Goal: Task Accomplishment & Management: Manage account settings

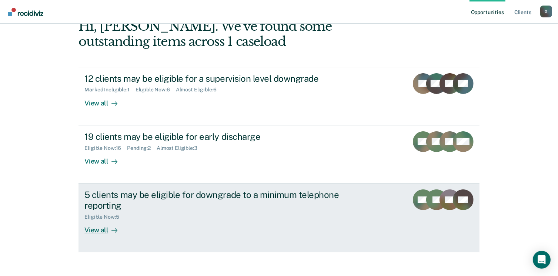
scroll to position [49, 0]
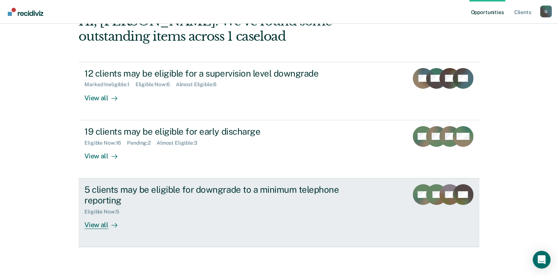
click at [102, 225] on div "View all" at bounding box center [104, 222] width 41 height 14
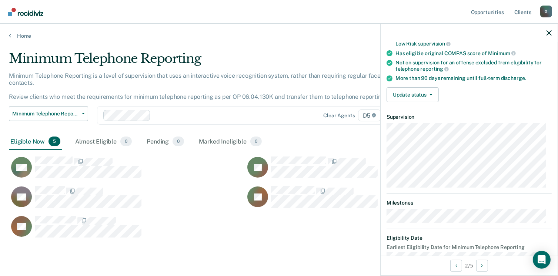
scroll to position [89, 0]
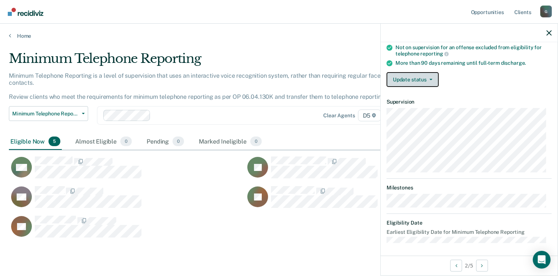
click at [423, 79] on button "Update status" at bounding box center [413, 79] width 52 height 15
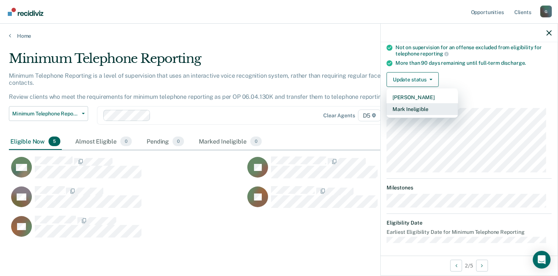
click at [413, 104] on button "Mark Ineligible" at bounding box center [423, 109] width 72 height 12
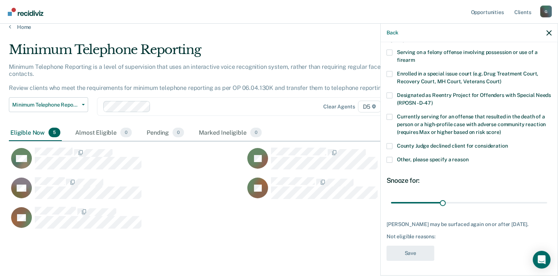
scroll to position [14, 0]
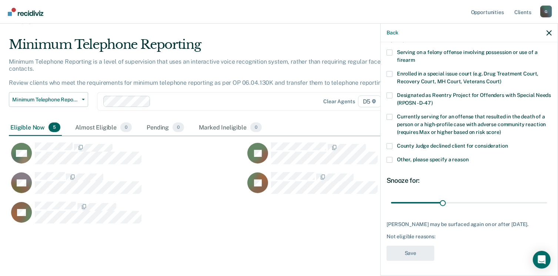
click at [390, 157] on span at bounding box center [390, 160] width 6 height 6
click at [469, 157] on input "Other, please specify a reason" at bounding box center [469, 157] width 0 height 0
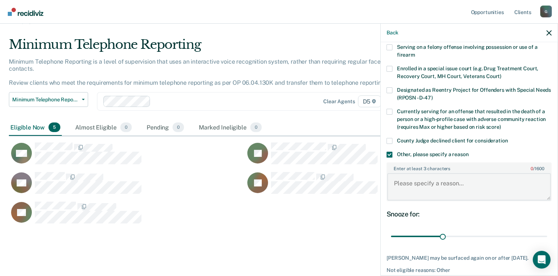
click at [408, 185] on textarea "Enter at least 3 characters 0 / 1600" at bounding box center [470, 186] width 164 height 27
click at [532, 183] on textarea "Sentencing judge does not allow telephone reprotign for their county." at bounding box center [470, 186] width 164 height 27
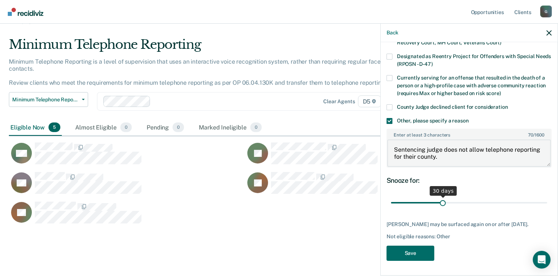
scroll to position [92, 0]
type textarea "Sentencing judge does not allow telephone reporting for their county."
click at [419, 251] on button "Save" at bounding box center [411, 253] width 48 height 15
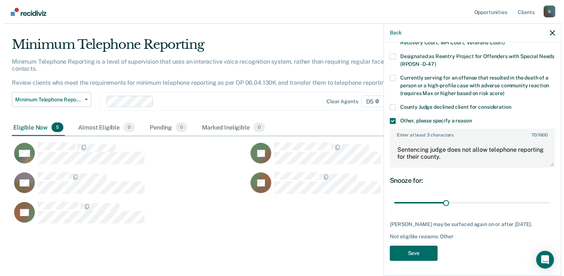
scroll to position [6, 6]
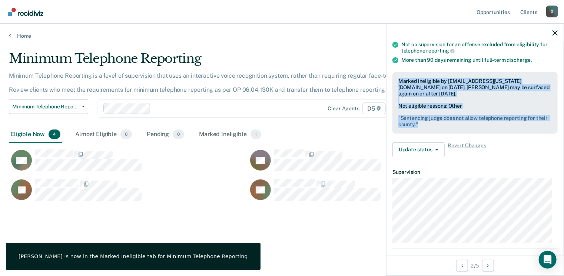
drag, startPoint x: 396, startPoint y: 78, endPoint x: 431, endPoint y: 128, distance: 61.7
click at [431, 128] on div "Marked ineligible by [EMAIL_ADDRESS][US_STATE][DOMAIN_NAME] on [DATE]. [PERSON_…" at bounding box center [474, 103] width 165 height 62
drag, startPoint x: 431, startPoint y: 128, endPoint x: 415, endPoint y: 117, distance: 20.2
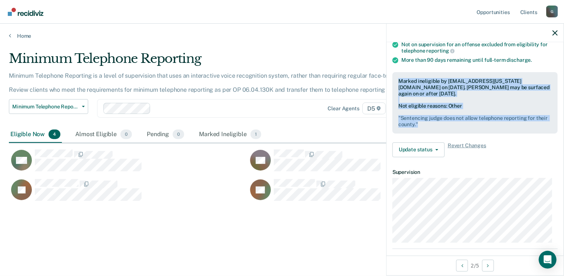
copy div "Marked ineligible by [EMAIL_ADDRESS][US_STATE][DOMAIN_NAME] on [DATE]. [PERSON_…"
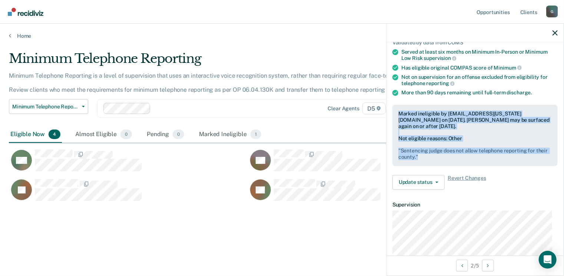
scroll to position [55, 0]
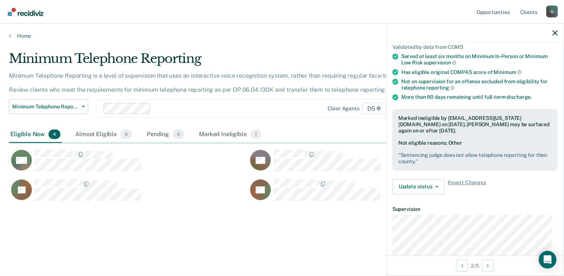
click at [560, 31] on div at bounding box center [474, 33] width 177 height 19
click at [556, 34] on icon "button" at bounding box center [554, 32] width 5 height 5
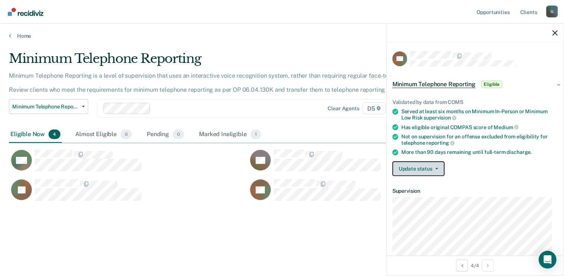
click at [425, 168] on button "Update status" at bounding box center [418, 169] width 52 height 15
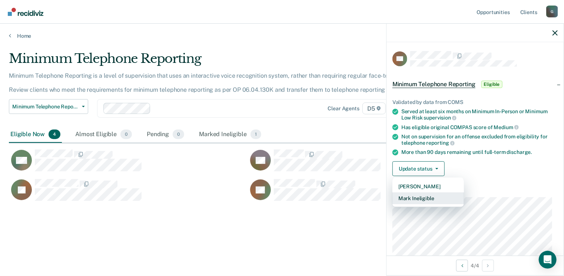
click at [410, 197] on button "Mark Ineligible" at bounding box center [428, 199] width 72 height 12
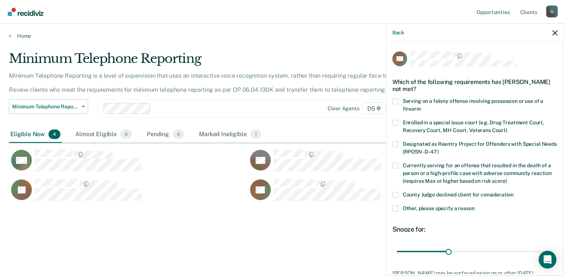
click at [393, 207] on div "DE Which of the following requirements has [PERSON_NAME] not met? Serving on a …" at bounding box center [474, 158] width 177 height 232
click at [396, 211] on span at bounding box center [395, 209] width 6 height 6
click at [475, 206] on input "Other, please specify a reason" at bounding box center [475, 206] width 0 height 0
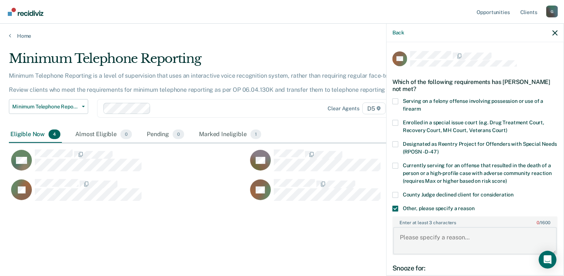
click at [411, 239] on textarea "Enter at least 3 characters 0 / 1600" at bounding box center [475, 240] width 164 height 27
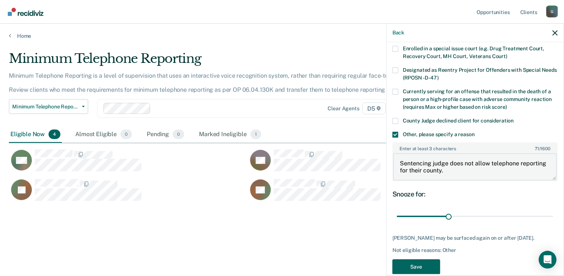
type textarea "Sentencing judge does not allow telephone reporting for their county."
click at [416, 265] on button "Save" at bounding box center [416, 267] width 48 height 15
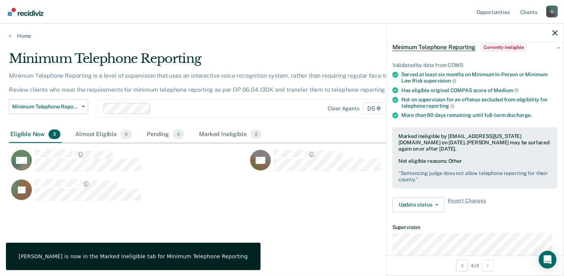
scroll to position [0, 0]
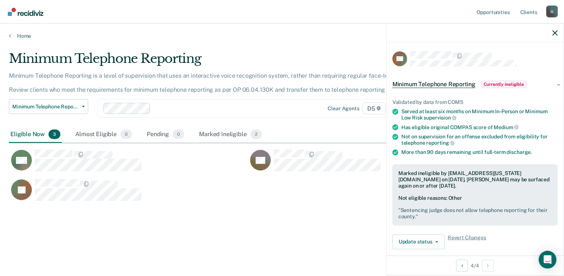
drag, startPoint x: 398, startPoint y: 173, endPoint x: 432, endPoint y: 217, distance: 55.6
click at [432, 217] on div "Marked ineligible by [EMAIL_ADDRESS][US_STATE][DOMAIN_NAME] on [DATE]. [PERSON_…" at bounding box center [474, 196] width 165 height 62
drag, startPoint x: 432, startPoint y: 217, endPoint x: 418, endPoint y: 216, distance: 14.1
click at [418, 215] on pre "" Sentencing judge does not allow telephone reporting for their county. "" at bounding box center [474, 213] width 153 height 13
click at [431, 220] on pre "" Sentencing judge does not allow telephone reporting for their county. "" at bounding box center [474, 213] width 153 height 13
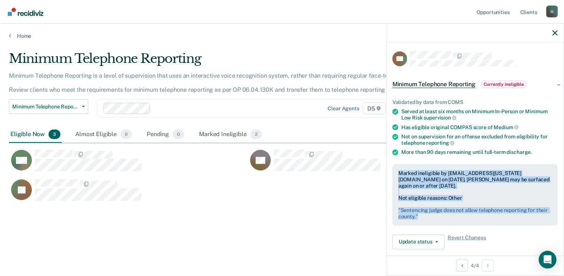
drag, startPoint x: 399, startPoint y: 174, endPoint x: 413, endPoint y: 222, distance: 50.3
click at [413, 222] on div "Marked ineligible by [EMAIL_ADDRESS][US_STATE][DOMAIN_NAME] on [DATE]. [PERSON_…" at bounding box center [474, 196] width 165 height 62
drag, startPoint x: 413, startPoint y: 222, endPoint x: 411, endPoint y: 213, distance: 9.6
copy div "Marked ineligible by [EMAIL_ADDRESS][US_STATE][DOMAIN_NAME] on [DATE]. [PERSON_…"
drag, startPoint x: 556, startPoint y: 33, endPoint x: 542, endPoint y: 50, distance: 22.2
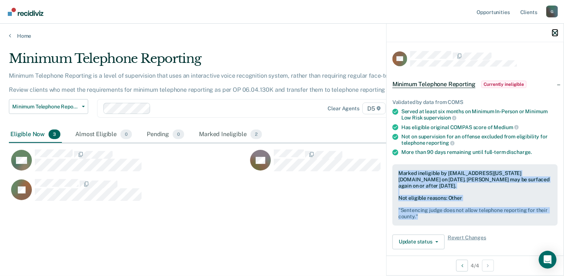
click at [556, 34] on icon "button" at bounding box center [554, 32] width 5 height 5
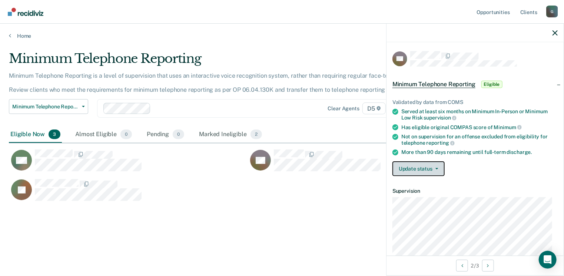
click at [416, 166] on button "Update status" at bounding box center [418, 169] width 52 height 15
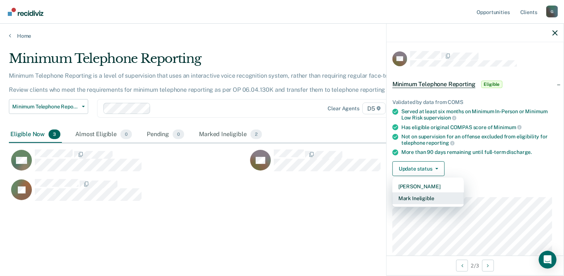
click at [427, 197] on button "Mark Ineligible" at bounding box center [428, 199] width 72 height 12
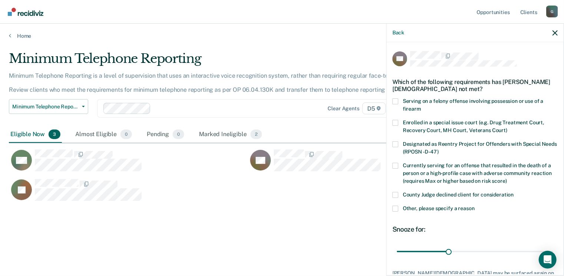
drag, startPoint x: 397, startPoint y: 209, endPoint x: 401, endPoint y: 212, distance: 4.3
click at [397, 209] on span at bounding box center [395, 209] width 6 height 6
click at [475, 206] on input "Other, please specify a reason" at bounding box center [475, 206] width 0 height 0
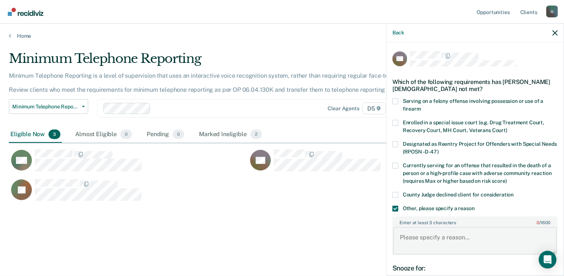
click at [410, 237] on textarea "Enter at least 3 characters 0 / 1600" at bounding box center [475, 240] width 164 height 27
type textarea "This case is a Delay of Sentence which deems him ineligible at this time."
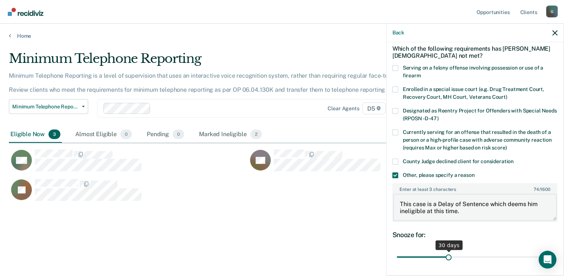
scroll to position [86, 0]
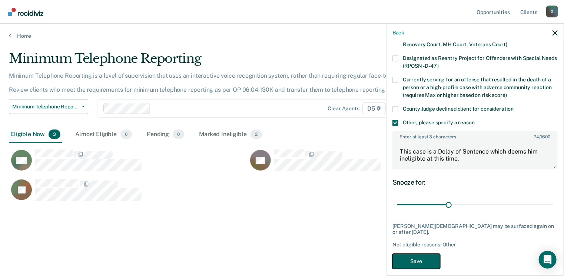
click at [421, 254] on button "Save" at bounding box center [416, 261] width 48 height 15
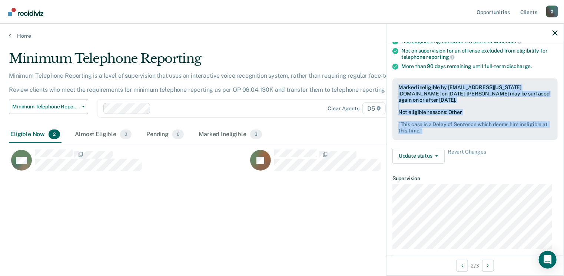
drag, startPoint x: 398, startPoint y: 85, endPoint x: 431, endPoint y: 133, distance: 58.5
click at [431, 133] on div "Marked ineligible by [EMAIL_ADDRESS][US_STATE][DOMAIN_NAME] on [DATE]. [PERSON_…" at bounding box center [474, 110] width 165 height 62
drag, startPoint x: 431, startPoint y: 133, endPoint x: 420, endPoint y: 127, distance: 12.3
copy div "Marked ineligible by [EMAIL_ADDRESS][US_STATE][DOMAIN_NAME] on [DATE]. [PERSON_…"
click at [556, 32] on icon "button" at bounding box center [554, 32] width 5 height 5
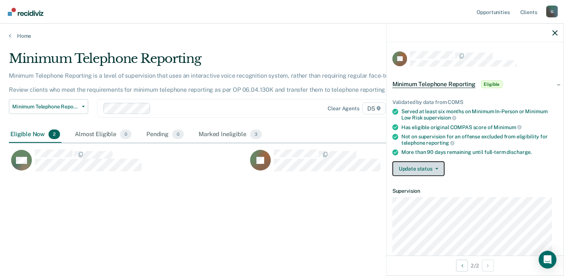
click at [424, 166] on button "Update status" at bounding box center [418, 169] width 52 height 15
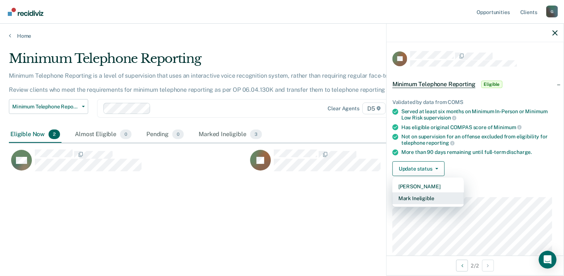
click at [422, 196] on button "Mark Ineligible" at bounding box center [428, 199] width 72 height 12
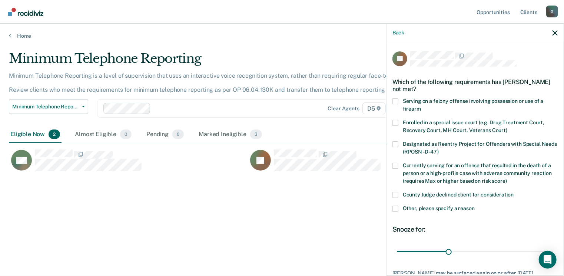
click at [395, 208] on span at bounding box center [395, 209] width 6 height 6
click at [475, 206] on input "Other, please specify a reason" at bounding box center [475, 206] width 0 height 0
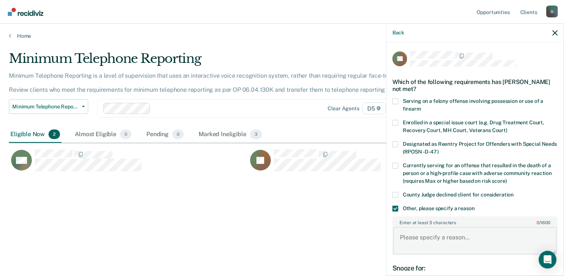
click at [410, 235] on textarea "Enter at least 3 characters 0 / 1600" at bounding box center [475, 240] width 164 height 27
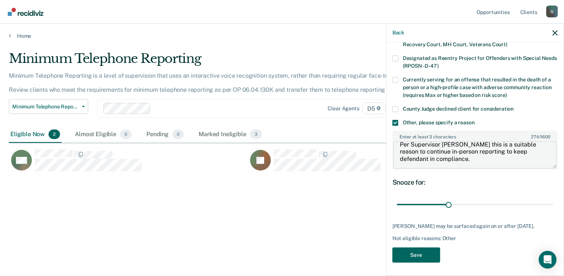
type textarea "Discussed telephone reporting with defendant and supervisor. Defendant feels if…"
click at [428, 252] on button "Save" at bounding box center [416, 255] width 48 height 15
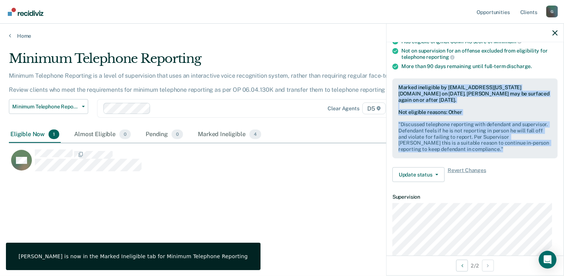
drag, startPoint x: 399, startPoint y: 83, endPoint x: 484, endPoint y: 145, distance: 105.5
click at [484, 145] on div "Marked ineligible by [EMAIL_ADDRESS][US_STATE][DOMAIN_NAME] on [DATE]. [PERSON_…" at bounding box center [474, 119] width 165 height 80
drag, startPoint x: 484, startPoint y: 145, endPoint x: 471, endPoint y: 142, distance: 13.4
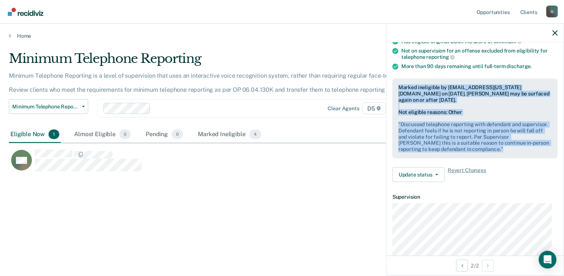
copy div "Marked ineligible by [EMAIL_ADDRESS][US_STATE][DOMAIN_NAME] on [DATE]. [PERSON_…"
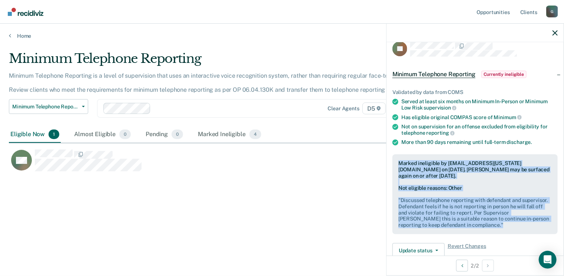
scroll to position [0, 0]
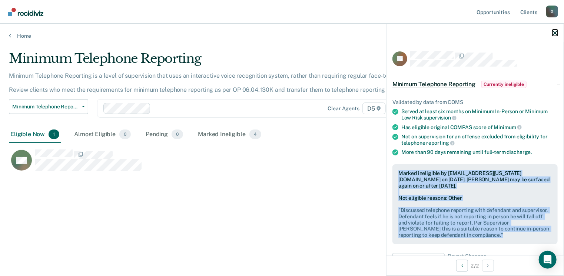
drag, startPoint x: 555, startPoint y: 31, endPoint x: 544, endPoint y: 41, distance: 15.2
click at [555, 32] on icon "button" at bounding box center [554, 32] width 5 height 5
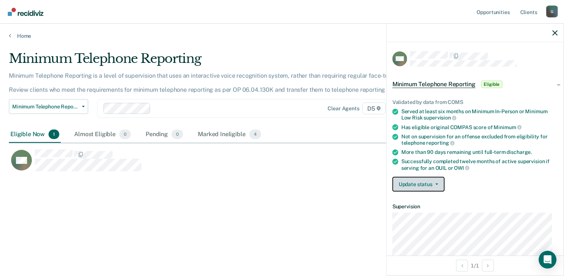
click at [427, 185] on button "Update status" at bounding box center [418, 184] width 52 height 15
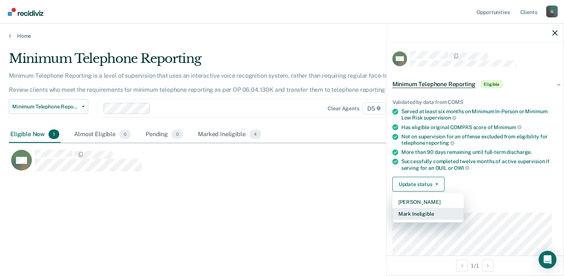
click at [421, 214] on button "Mark Ineligible" at bounding box center [428, 214] width 72 height 12
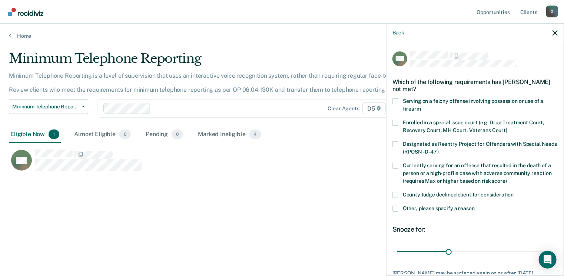
click at [394, 208] on span at bounding box center [395, 209] width 6 height 6
click at [475, 206] on input "Other, please specify a reason" at bounding box center [475, 206] width 0 height 0
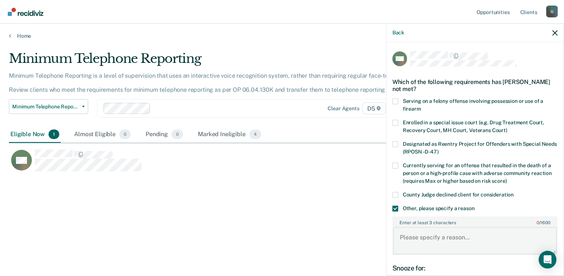
click at [408, 239] on textarea "Enter at least 3 characters 0 / 1600" at bounding box center [475, 240] width 164 height 27
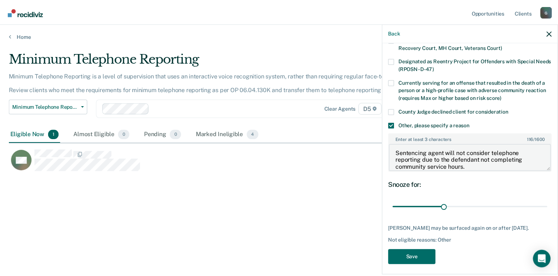
scroll to position [86, 0]
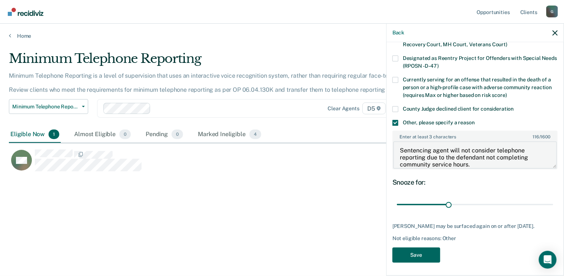
type textarea "Sentencing agent will not consider telephone reporting due to the defendant not…"
click at [424, 256] on button "Save" at bounding box center [416, 255] width 48 height 15
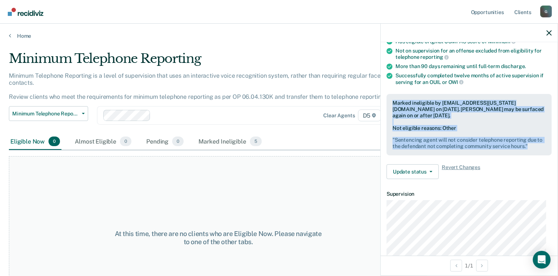
drag, startPoint x: 391, startPoint y: 100, endPoint x: 537, endPoint y: 142, distance: 152.0
click at [537, 142] on div "Marked ineligible by [EMAIL_ADDRESS][US_STATE][DOMAIN_NAME] on [DATE]. [PERSON_…" at bounding box center [469, 125] width 165 height 62
drag, startPoint x: 537, startPoint y: 142, endPoint x: 522, endPoint y: 142, distance: 15.2
copy div "Marked ineligible by [EMAIL_ADDRESS][US_STATE][DOMAIN_NAME] on [DATE]. [PERSON_…"
click at [9, 36] on icon at bounding box center [10, 36] width 2 height 6
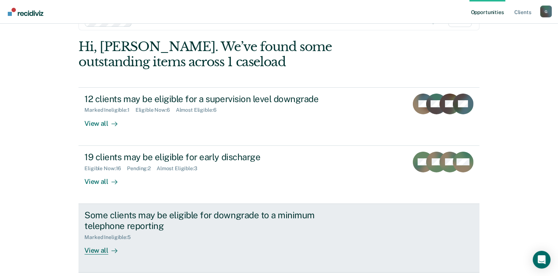
scroll to position [49, 0]
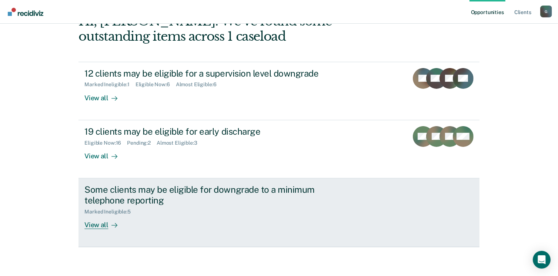
click at [96, 223] on div "View all" at bounding box center [104, 222] width 41 height 14
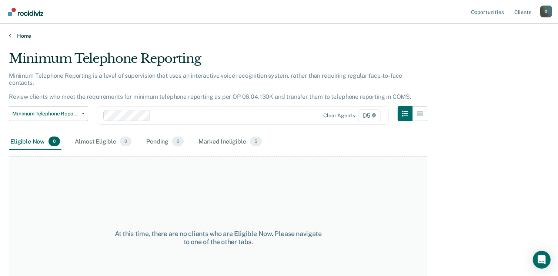
click at [12, 34] on link "Home" at bounding box center [279, 36] width 541 height 7
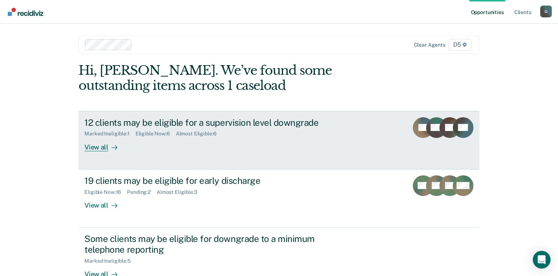
click at [96, 147] on div "View all" at bounding box center [104, 144] width 41 height 14
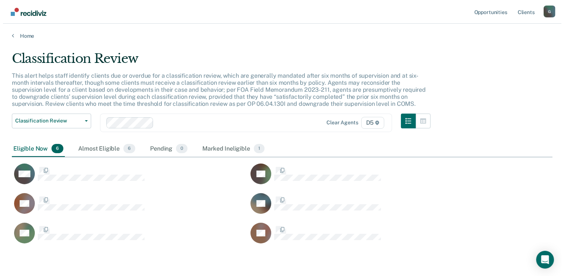
scroll to position [193, 535]
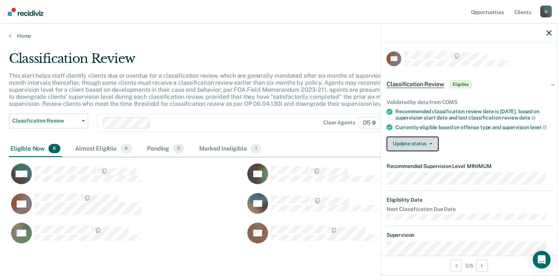
click at [418, 146] on button "Update status" at bounding box center [413, 144] width 52 height 15
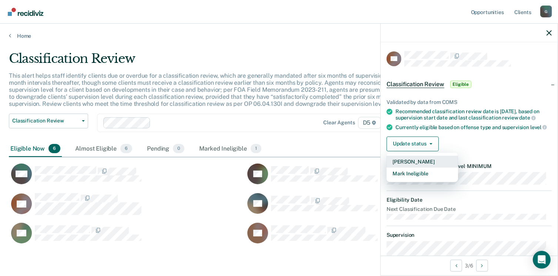
click at [416, 167] on button "[PERSON_NAME]" at bounding box center [423, 162] width 72 height 12
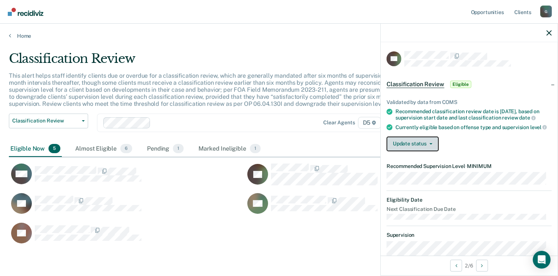
click at [431, 145] on icon "button" at bounding box center [431, 143] width 3 height 1
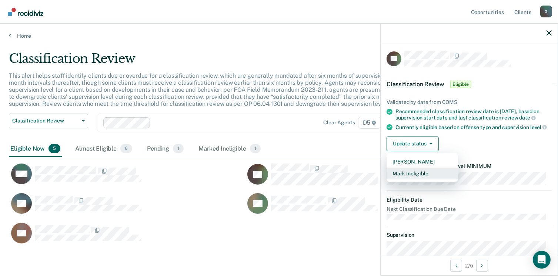
click at [408, 176] on button "Mark Ineligible" at bounding box center [423, 174] width 72 height 12
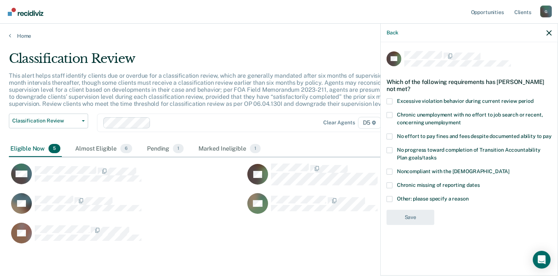
click at [389, 135] on span at bounding box center [390, 137] width 6 height 6
click at [552, 134] on input "No effort to pay fines and fees despite documented ability to pay" at bounding box center [552, 134] width 0 height 0
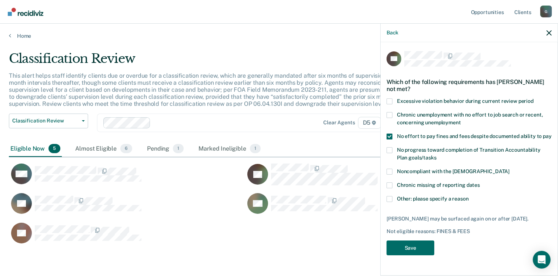
click at [389, 194] on div "Chronic missing of reporting dates" at bounding box center [469, 190] width 165 height 14
click at [391, 199] on span at bounding box center [390, 199] width 6 height 6
click at [469, 196] on input "Other: please specify a reason" at bounding box center [469, 196] width 0 height 0
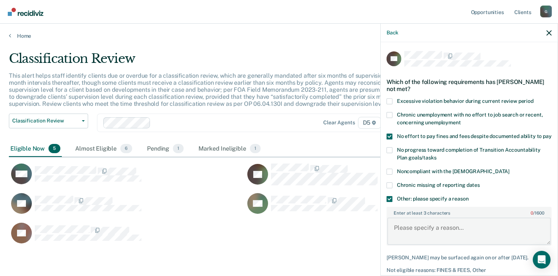
click at [399, 230] on textarea "Enter at least 3 characters 0 / 1600" at bounding box center [470, 231] width 164 height 27
type textarea "Due to the employment the defendant has"
click at [390, 202] on span at bounding box center [390, 199] width 6 height 6
click at [469, 196] on input "Other: please specify a reason" at bounding box center [469, 196] width 0 height 0
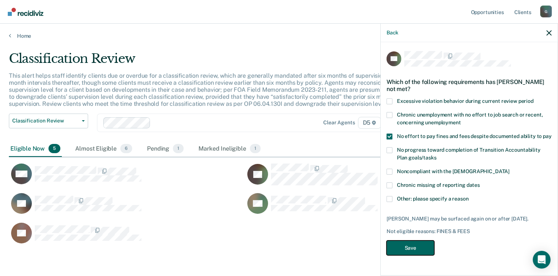
click at [413, 255] on button "Save" at bounding box center [411, 248] width 48 height 15
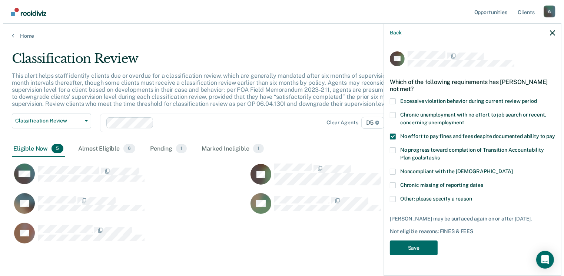
scroll to position [6, 6]
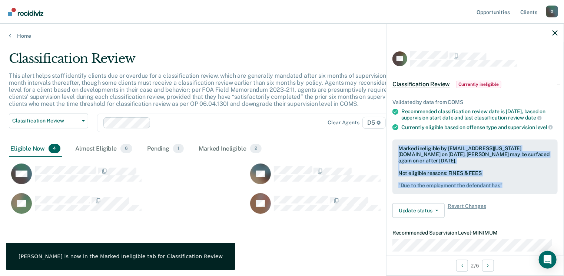
drag, startPoint x: 399, startPoint y: 151, endPoint x: 505, endPoint y: 188, distance: 112.8
click at [505, 188] on div "Marked ineligible by [EMAIL_ADDRESS][US_STATE][DOMAIN_NAME] on [DATE]. [PERSON_…" at bounding box center [474, 167] width 165 height 55
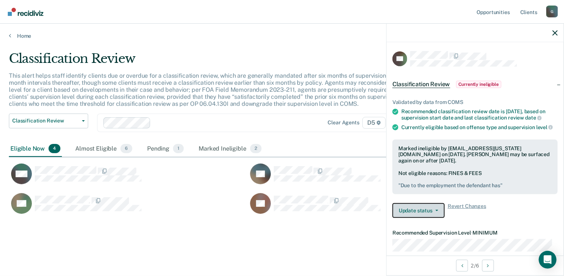
click at [425, 215] on button "Update status" at bounding box center [418, 210] width 52 height 15
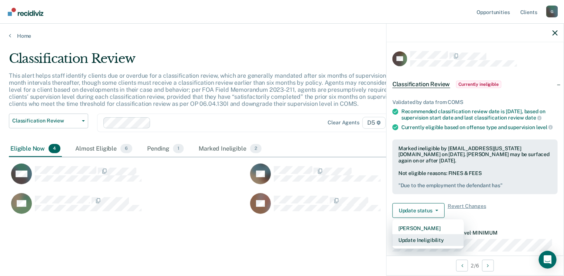
click at [424, 245] on button "Update Ineligibility" at bounding box center [428, 241] width 72 height 12
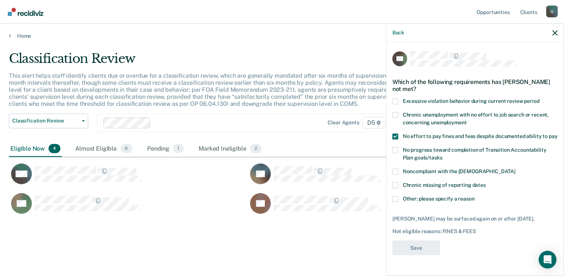
scroll to position [1, 0]
click at [397, 153] on span at bounding box center [395, 150] width 6 height 6
click at [442, 155] on input "No progress toward completion of Transition Accountability Plan goals/tasks" at bounding box center [442, 155] width 0 height 0
drag, startPoint x: 397, startPoint y: 132, endPoint x: 396, endPoint y: 139, distance: 7.1
click at [397, 134] on span at bounding box center [395, 137] width 6 height 6
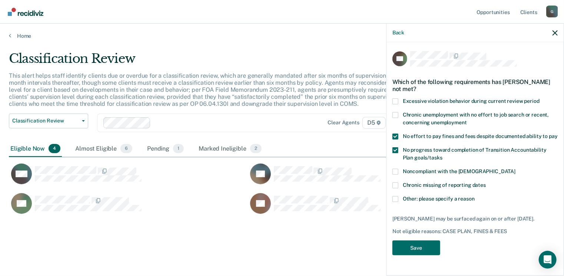
click at [558, 134] on input "No effort to pay fines and fees despite documented ability to pay" at bounding box center [558, 134] width 0 height 0
click at [395, 135] on span at bounding box center [395, 137] width 6 height 6
click at [558, 134] on input "No effort to pay fines and fees despite documented ability to pay" at bounding box center [558, 134] width 0 height 0
click at [400, 154] on label "No progress toward completion of Transition Accountability Plan goals/tasks" at bounding box center [474, 155] width 165 height 16
click at [442, 155] on input "No progress toward completion of Transition Accountability Plan goals/tasks" at bounding box center [442, 155] width 0 height 0
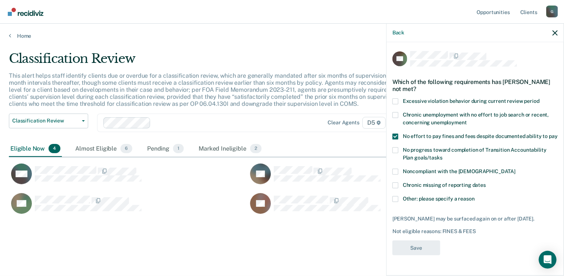
click at [400, 155] on label "No progress toward completion of Transition Accountability Plan goals/tasks" at bounding box center [474, 155] width 165 height 16
click at [442, 155] on input "No progress toward completion of Transition Accountability Plan goals/tasks" at bounding box center [442, 155] width 0 height 0
click at [398, 153] on span at bounding box center [395, 150] width 6 height 6
click at [442, 155] on input "No progress toward completion of Transition Accountability Plan goals/tasks" at bounding box center [442, 155] width 0 height 0
click at [555, 30] on button "button" at bounding box center [554, 33] width 5 height 6
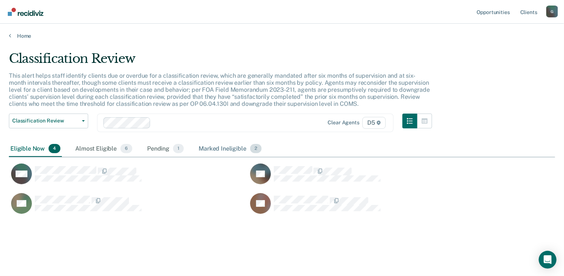
drag, startPoint x: 215, startPoint y: 146, endPoint x: 217, endPoint y: 152, distance: 5.9
click at [215, 147] on div "Marked Ineligible 2" at bounding box center [230, 149] width 66 height 16
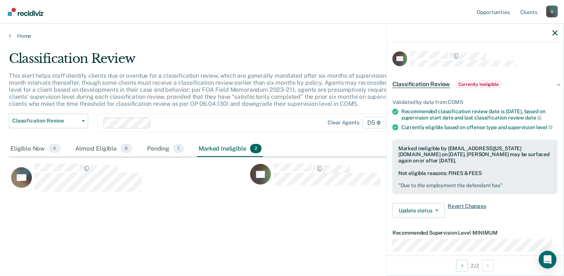
click at [483, 209] on span "Revert Changes" at bounding box center [467, 210] width 39 height 15
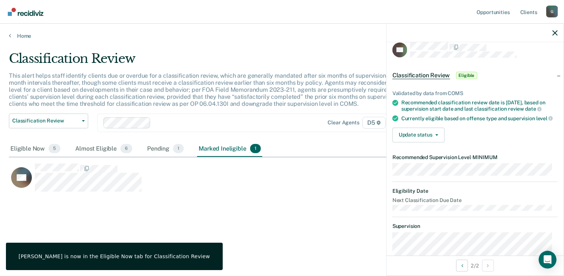
scroll to position [0, 0]
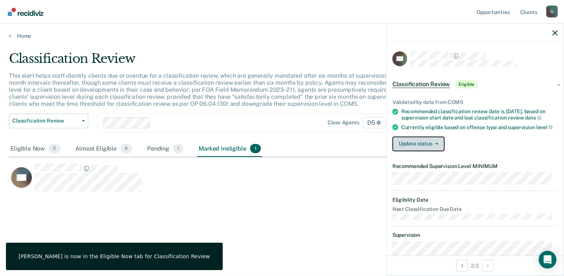
click at [439, 149] on button "Update status" at bounding box center [418, 144] width 52 height 15
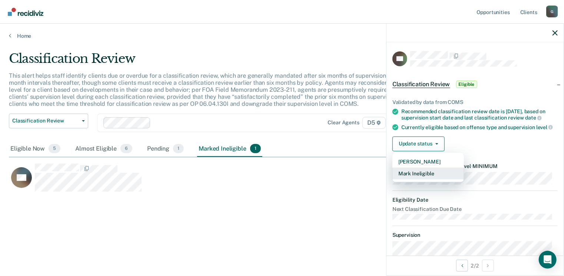
click at [422, 177] on button "Mark Ineligible" at bounding box center [428, 174] width 72 height 12
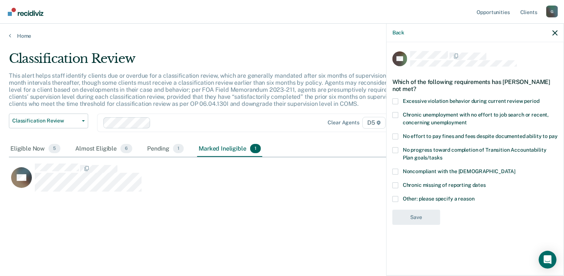
click at [396, 136] on span at bounding box center [395, 137] width 6 height 6
click at [558, 134] on input "No effort to pay fines and fees despite documented ability to pay" at bounding box center [558, 134] width 0 height 0
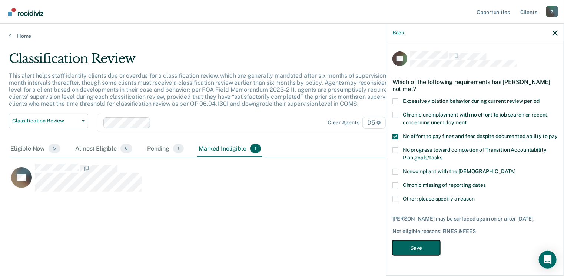
click at [428, 248] on button "Save" at bounding box center [416, 248] width 48 height 15
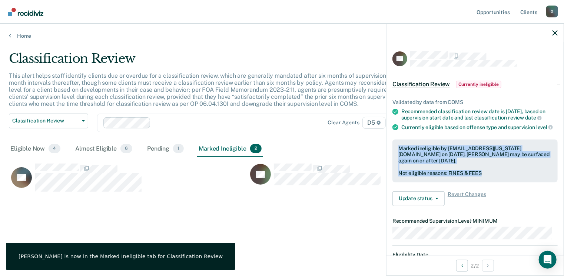
drag, startPoint x: 399, startPoint y: 150, endPoint x: 487, endPoint y: 177, distance: 92.2
click at [487, 177] on div "Marked ineligible by [EMAIL_ADDRESS][US_STATE][DOMAIN_NAME] on [DATE]. [PERSON_…" at bounding box center [474, 161] width 165 height 43
drag, startPoint x: 487, startPoint y: 177, endPoint x: 475, endPoint y: 176, distance: 12.3
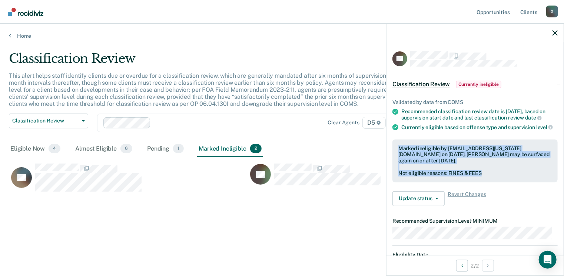
copy div "Marked ineligible by [EMAIL_ADDRESS][US_STATE][DOMAIN_NAME] on [DATE]. [PERSON_…"
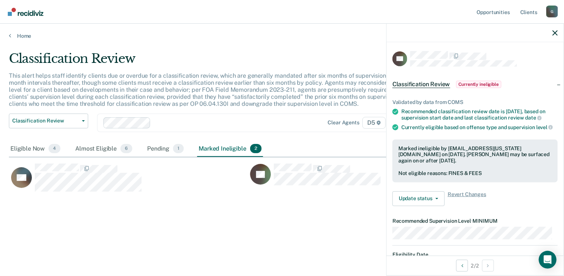
click at [227, 222] on div "Classification Review This alert helps staff identify clients due or overdue fo…" at bounding box center [282, 147] width 546 height 193
drag, startPoint x: 27, startPoint y: 147, endPoint x: 31, endPoint y: 148, distance: 4.6
click at [27, 147] on div "Eligible Now 4" at bounding box center [35, 149] width 53 height 16
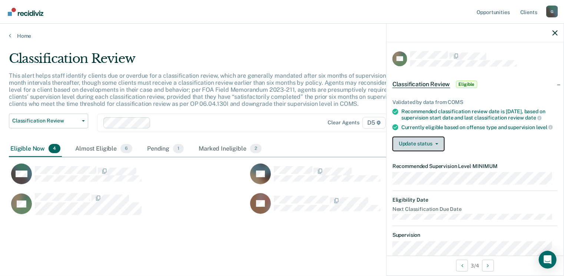
click at [437, 147] on button "Update status" at bounding box center [418, 144] width 52 height 15
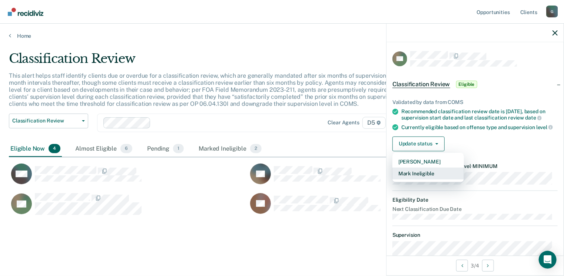
click at [417, 180] on button "Mark Ineligible" at bounding box center [428, 174] width 72 height 12
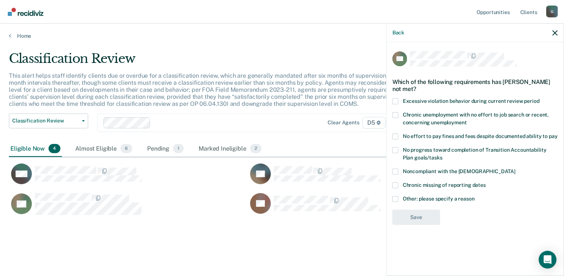
click at [397, 139] on span at bounding box center [395, 137] width 6 height 6
click at [558, 134] on input "No effort to pay fines and fees despite documented ability to pay" at bounding box center [558, 134] width 0 height 0
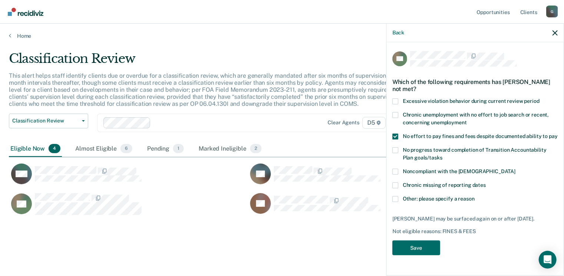
click at [395, 198] on span at bounding box center [395, 199] width 6 height 6
click at [475, 196] on input "Other: please specify a reason" at bounding box center [475, 196] width 0 height 0
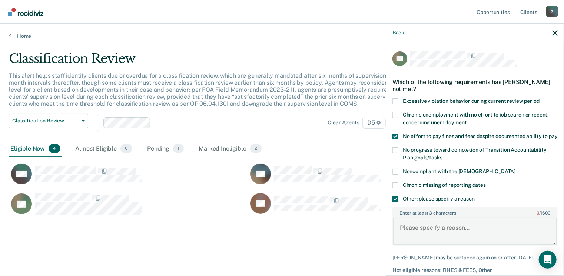
click at [405, 235] on textarea "Enter at least 3 characters 0 / 1600" at bounding box center [475, 231] width 164 height 27
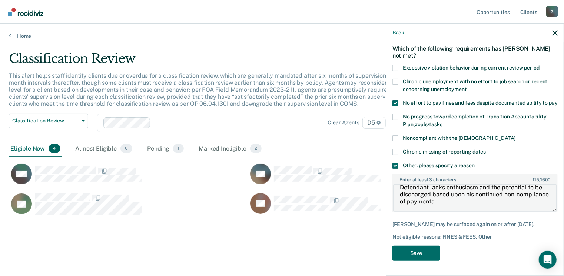
scroll to position [46, 0]
type textarea "Defendant lacks enthusiasm and the potential to be discharged based upon his co…"
click at [421, 252] on button "Save" at bounding box center [416, 253] width 48 height 15
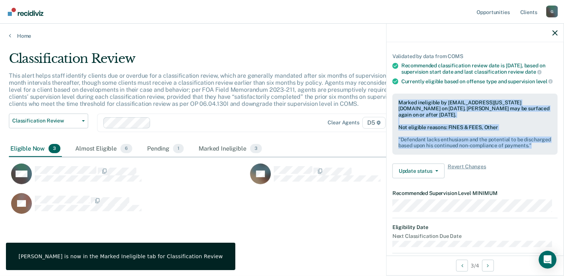
drag, startPoint x: 399, startPoint y: 107, endPoint x: 440, endPoint y: 155, distance: 63.1
click at [440, 155] on div "Marked ineligible by [EMAIL_ADDRESS][US_STATE][DOMAIN_NAME] on [DATE]. [PERSON_…" at bounding box center [474, 125] width 165 height 62
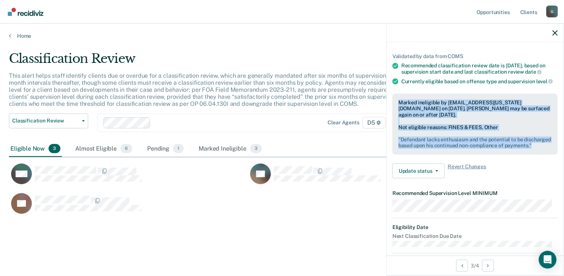
drag, startPoint x: 440, startPoint y: 155, endPoint x: 421, endPoint y: 149, distance: 19.5
copy div "Marked ineligible by [EMAIL_ADDRESS][US_STATE][DOMAIN_NAME] on [DATE]. [PERSON_…"
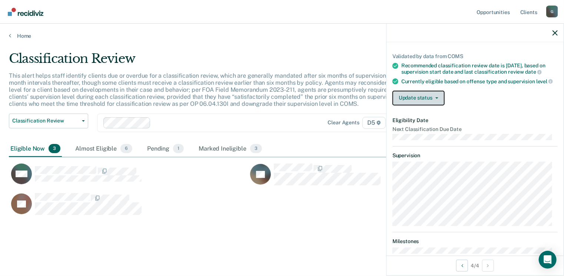
drag, startPoint x: 438, startPoint y: 109, endPoint x: 434, endPoint y: 115, distance: 7.1
click at [438, 99] on icon "button" at bounding box center [436, 97] width 3 height 1
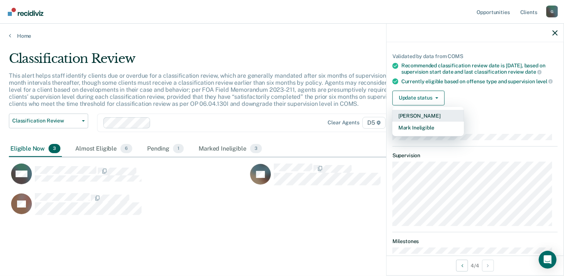
click at [421, 122] on button "[PERSON_NAME]" at bounding box center [428, 116] width 72 height 12
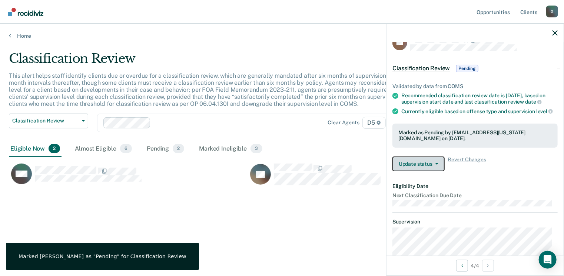
scroll to position [0, 0]
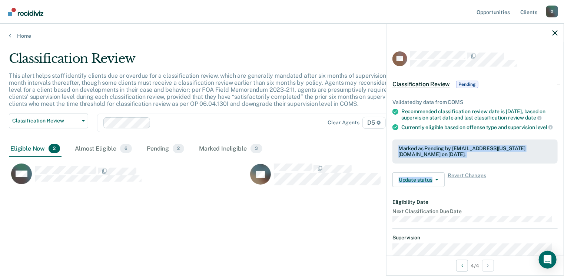
drag, startPoint x: 399, startPoint y: 156, endPoint x: 432, endPoint y: 176, distance: 38.9
click at [432, 176] on div "Validated by data from COMS Recommended classification review date is [DATE], b…" at bounding box center [474, 140] width 177 height 106
click at [433, 177] on div "Validated by data from COMS Recommended classification review date is [DATE], b…" at bounding box center [474, 140] width 177 height 106
click at [431, 175] on div "Validated by data from COMS Recommended classification review date is [DATE], b…" at bounding box center [474, 140] width 177 height 106
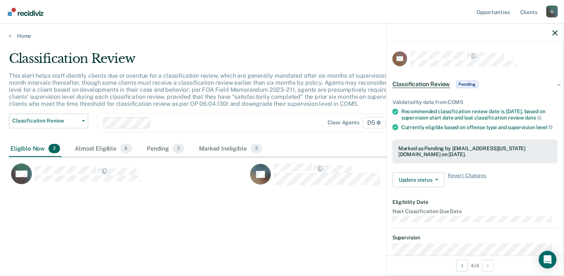
click at [463, 207] on article "TS Classification Review Pending Validated by data from COMS Recommended classi…" at bounding box center [474, 207] width 165 height 313
drag, startPoint x: 399, startPoint y: 159, endPoint x: 423, endPoint y: 167, distance: 25.8
click at [423, 158] on div "Marked as Pending by [EMAIL_ADDRESS][US_STATE][DOMAIN_NAME] on [DATE]." at bounding box center [474, 152] width 153 height 13
drag, startPoint x: 423, startPoint y: 167, endPoint x: 416, endPoint y: 165, distance: 7.5
copy div "Marked as Pending by [EMAIL_ADDRESS][US_STATE][DOMAIN_NAME] on [DATE]."
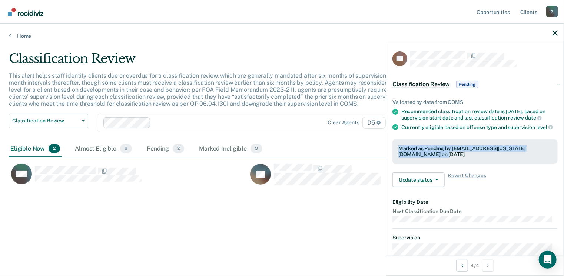
copy div "Marked as Pending by [EMAIL_ADDRESS][US_STATE][DOMAIN_NAME] on [DATE]."
click at [555, 35] on icon "button" at bounding box center [554, 32] width 5 height 5
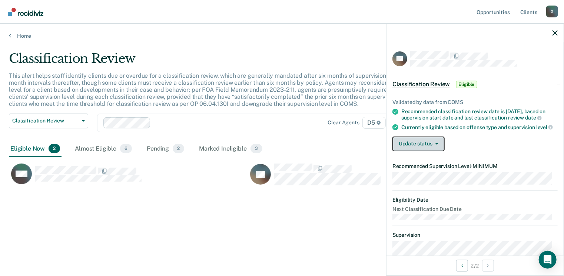
click at [438, 147] on button "Update status" at bounding box center [418, 144] width 52 height 15
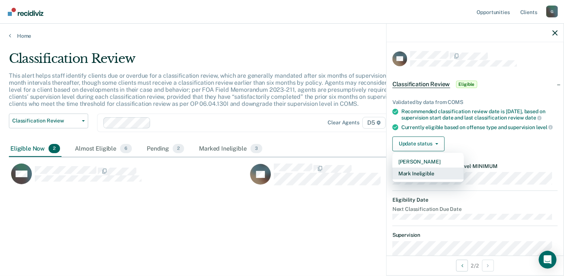
click at [428, 179] on button "Mark Ineligible" at bounding box center [428, 174] width 72 height 12
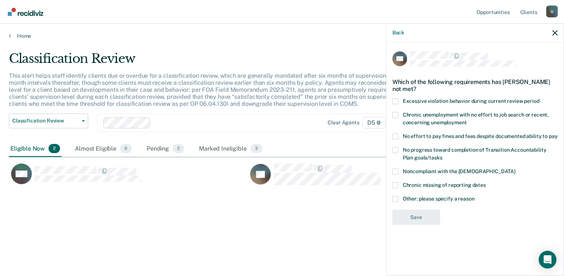
click at [395, 114] on span at bounding box center [395, 115] width 6 height 6
click at [467, 120] on input "Chronic unemployment with no effort to job search or recent, concerning unemplo…" at bounding box center [467, 120] width 0 height 0
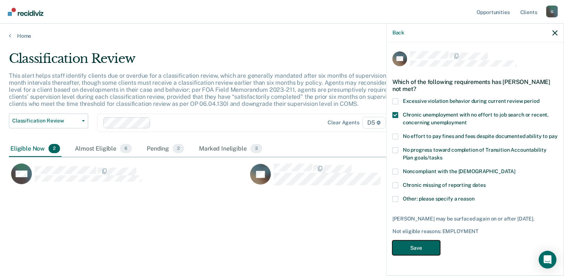
click at [422, 251] on button "Save" at bounding box center [416, 248] width 48 height 15
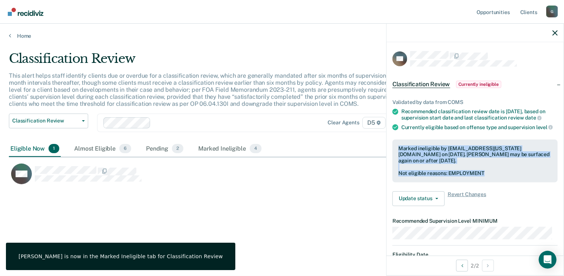
drag, startPoint x: 396, startPoint y: 151, endPoint x: 491, endPoint y: 180, distance: 99.0
click at [491, 180] on div "Marked ineligible by [EMAIL_ADDRESS][US_STATE][DOMAIN_NAME] on [DATE]. [PERSON_…" at bounding box center [474, 161] width 165 height 43
drag, startPoint x: 491, startPoint y: 180, endPoint x: 477, endPoint y: 178, distance: 14.2
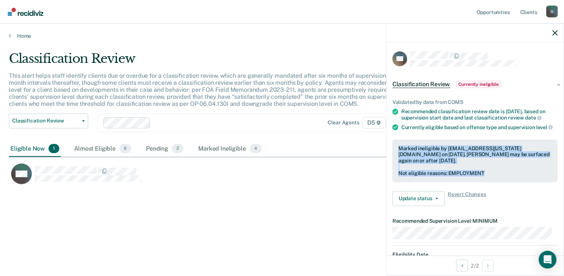
copy div "Marked ineligible by [EMAIL_ADDRESS][US_STATE][DOMAIN_NAME] on [DATE]. [PERSON_…"
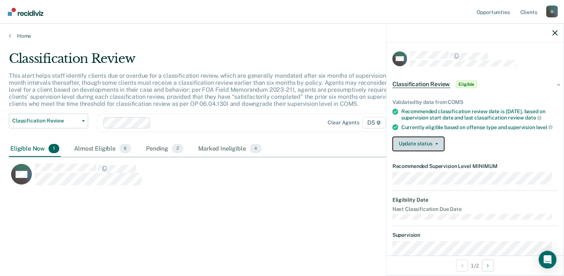
click at [438, 151] on button "Update status" at bounding box center [418, 144] width 52 height 15
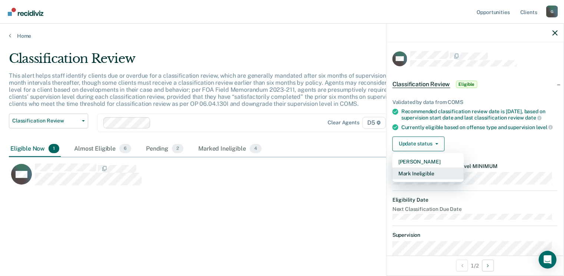
click at [421, 179] on button "Mark Ineligible" at bounding box center [428, 174] width 72 height 12
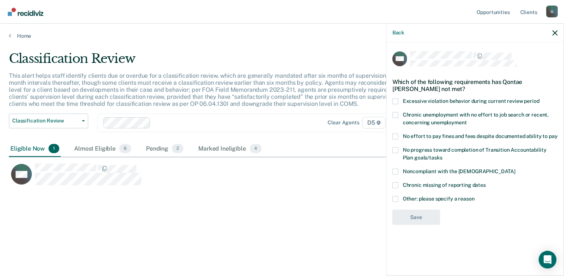
click at [396, 137] on span at bounding box center [395, 137] width 6 height 6
click at [558, 134] on input "No effort to pay fines and fees despite documented ability to pay" at bounding box center [558, 134] width 0 height 0
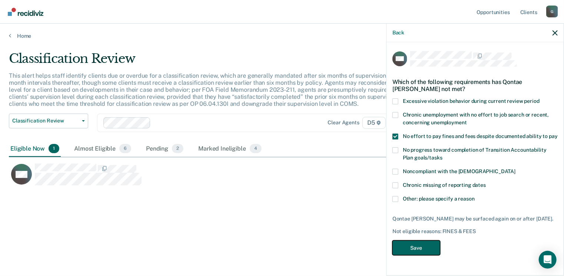
click at [412, 251] on button "Save" at bounding box center [416, 248] width 48 height 15
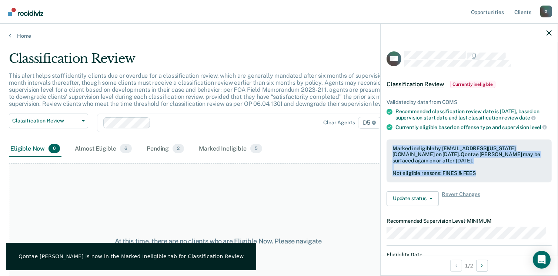
drag, startPoint x: 393, startPoint y: 152, endPoint x: 484, endPoint y: 180, distance: 95.2
click at [484, 180] on div "Marked ineligible by [EMAIL_ADDRESS][US_STATE][DOMAIN_NAME] on [DATE]. Qontae […" at bounding box center [469, 161] width 165 height 43
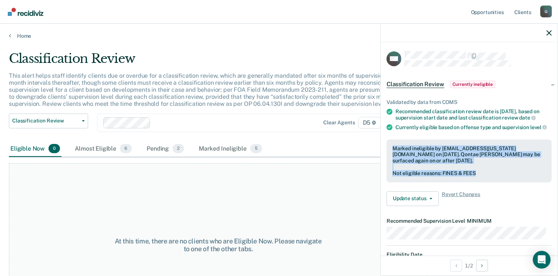
drag, startPoint x: 484, startPoint y: 180, endPoint x: 475, endPoint y: 178, distance: 9.4
click at [547, 35] on icon "button" at bounding box center [549, 32] width 5 height 5
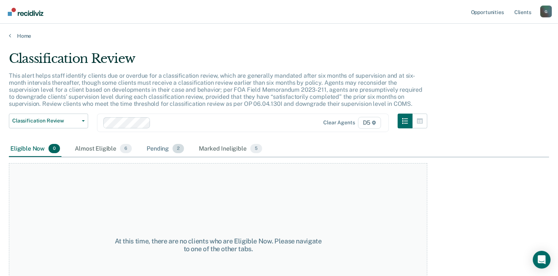
click at [151, 150] on div "Pending 2" at bounding box center [165, 149] width 40 height 16
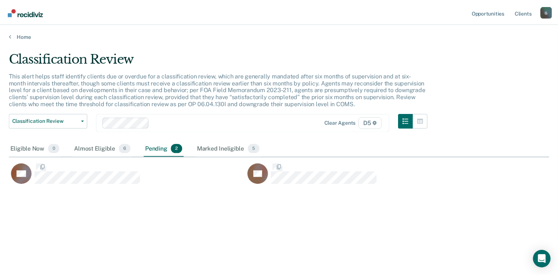
scroll to position [164, 541]
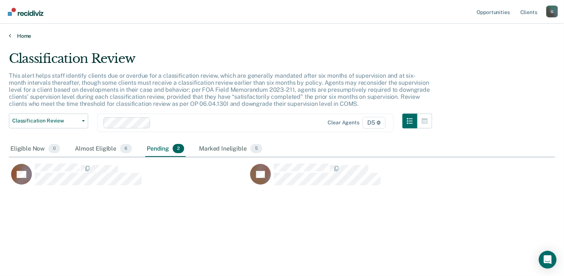
click at [21, 37] on link "Home" at bounding box center [282, 36] width 546 height 7
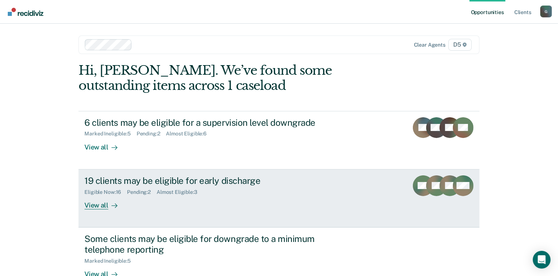
click at [97, 205] on div "View all" at bounding box center [104, 202] width 41 height 14
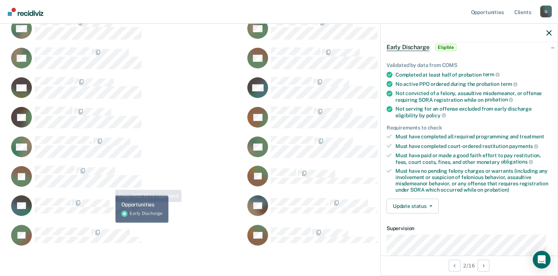
scroll to position [169, 0]
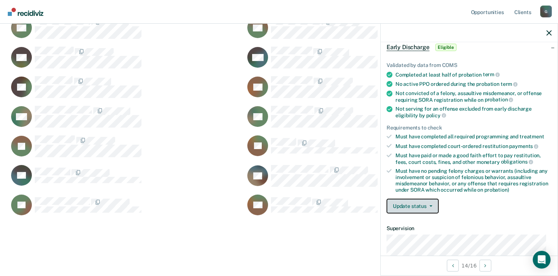
click at [411, 204] on button "Update status" at bounding box center [413, 206] width 52 height 15
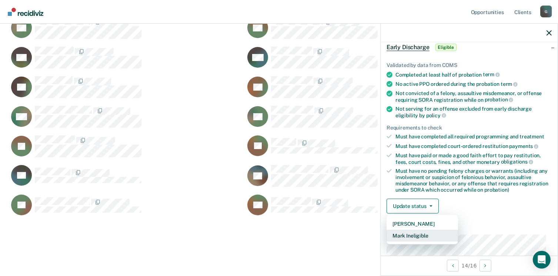
click at [411, 235] on button "Mark Ineligible" at bounding box center [423, 236] width 72 height 12
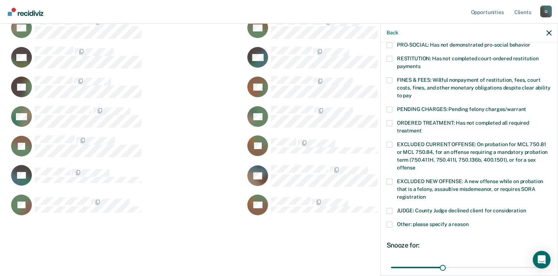
scroll to position [222, 0]
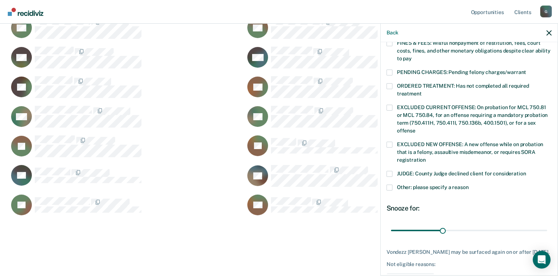
click at [391, 185] on span at bounding box center [390, 188] width 6 height 6
click at [469, 185] on input "Other: please specify a reason" at bounding box center [469, 185] width 0 height 0
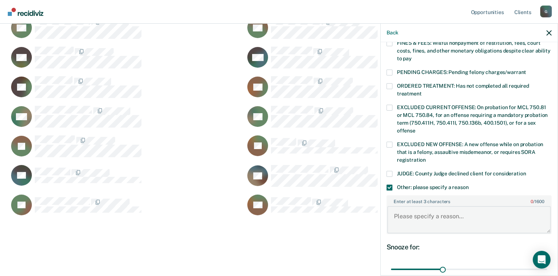
click at [396, 213] on textarea "Enter at least 3 characters 0 / 1600" at bounding box center [470, 219] width 164 height 27
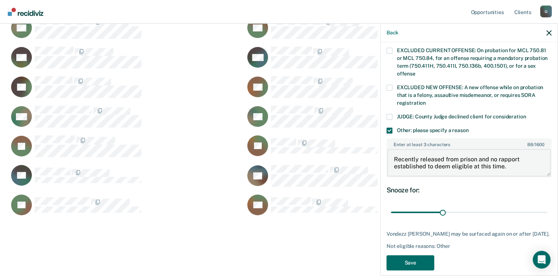
scroll to position [286, 0]
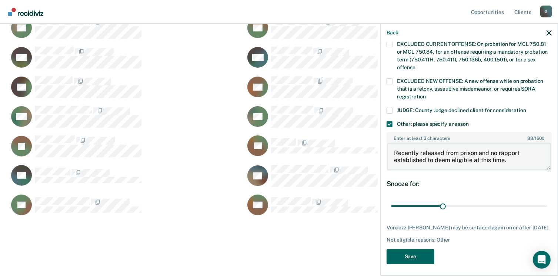
type textarea "Recently released from prison and no rapport established to deem eligible at th…"
click at [411, 249] on button "Save" at bounding box center [411, 256] width 48 height 15
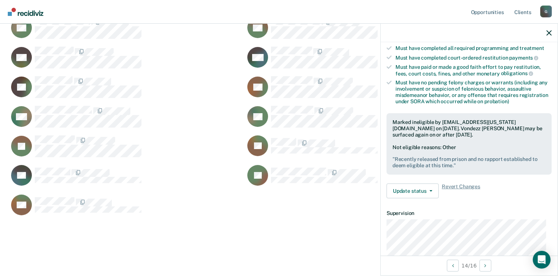
scroll to position [117, 0]
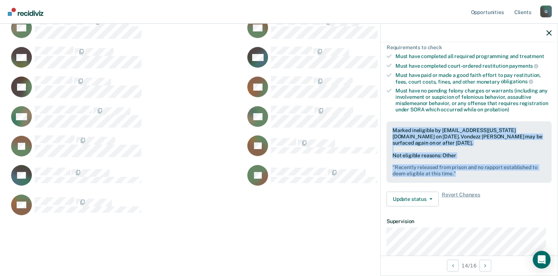
drag, startPoint x: 393, startPoint y: 126, endPoint x: 492, endPoint y: 172, distance: 109.6
click at [492, 172] on div "Marked ineligible by [EMAIL_ADDRESS][US_STATE][DOMAIN_NAME] on [DATE]. Vondezz …" at bounding box center [469, 153] width 165 height 62
drag, startPoint x: 492, startPoint y: 172, endPoint x: 451, endPoint y: 172, distance: 41.9
click at [548, 32] on icon "button" at bounding box center [549, 32] width 5 height 5
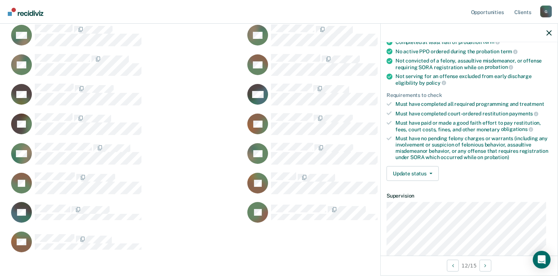
scroll to position [74, 0]
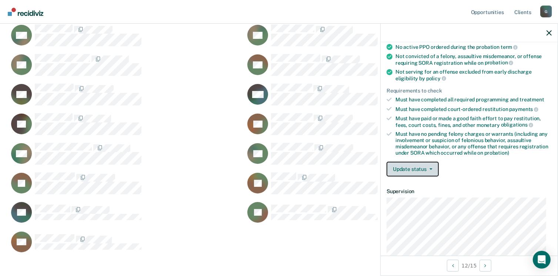
click at [415, 175] on div "Validated by data from COMS Completed at least half of probation term No active…" at bounding box center [469, 98] width 177 height 170
drag, startPoint x: 425, startPoint y: 169, endPoint x: 424, endPoint y: 174, distance: 4.6
click at [424, 173] on button "Update status" at bounding box center [413, 169] width 52 height 15
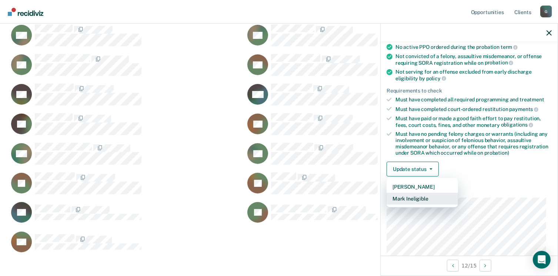
click at [422, 197] on button "Mark Ineligible" at bounding box center [423, 199] width 72 height 12
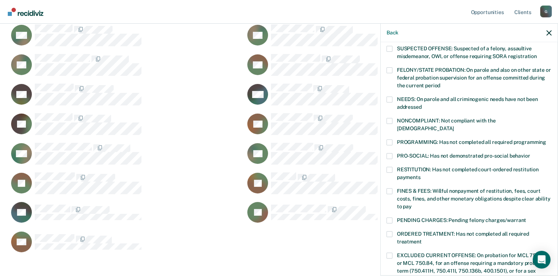
click at [393, 189] on label "FINES & FEES: Willful nonpayment of restitution, fees, court costs, fines, and …" at bounding box center [469, 200] width 165 height 23
click at [412, 204] on input "FINES & FEES: Willful nonpayment of restitution, fees, court costs, fines, and …" at bounding box center [412, 204] width 0 height 0
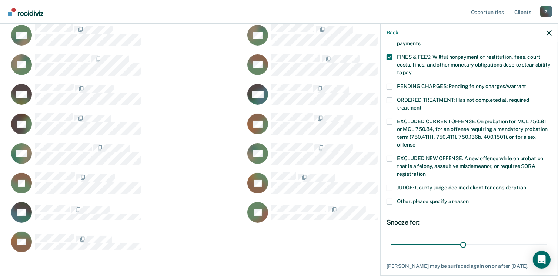
scroll to position [234, 0]
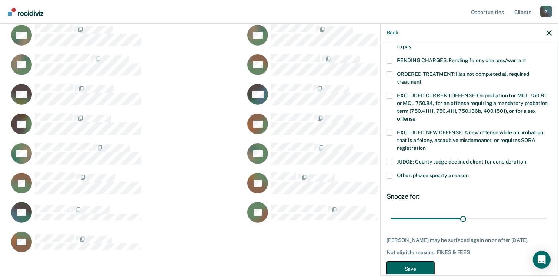
click at [415, 262] on button "Save" at bounding box center [411, 269] width 48 height 15
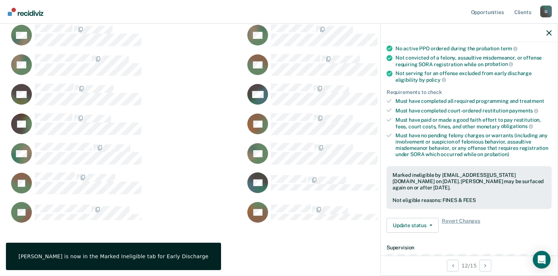
scroll to position [74, 0]
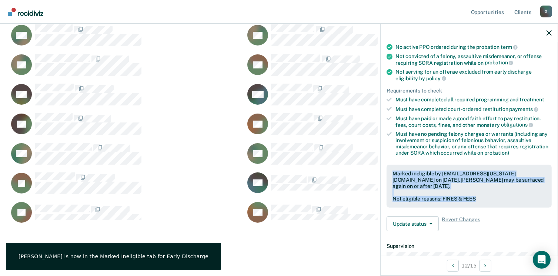
drag, startPoint x: 391, startPoint y: 170, endPoint x: 479, endPoint y: 196, distance: 91.6
click at [479, 196] on div "Marked ineligible by [EMAIL_ADDRESS][US_STATE][DOMAIN_NAME] on [DATE]. [PERSON_…" at bounding box center [469, 186] width 165 height 43
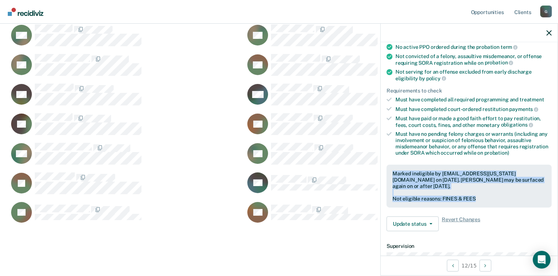
drag, startPoint x: 479, startPoint y: 196, endPoint x: 470, endPoint y: 197, distance: 9.4
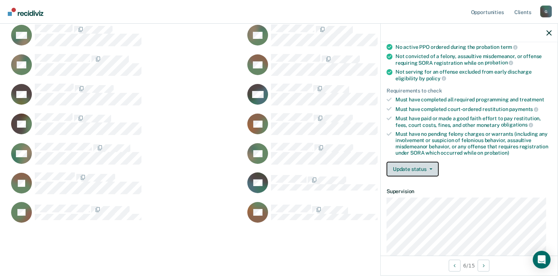
drag, startPoint x: 411, startPoint y: 168, endPoint x: 413, endPoint y: 171, distance: 4.0
click at [411, 168] on button "Update status" at bounding box center [413, 169] width 52 height 15
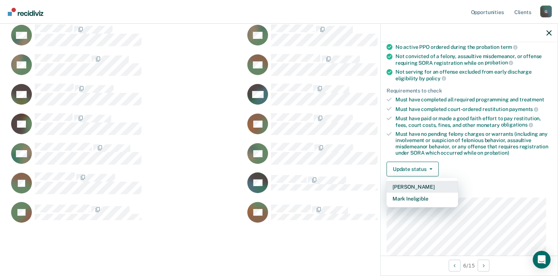
click at [417, 185] on button "[PERSON_NAME]" at bounding box center [423, 187] width 72 height 12
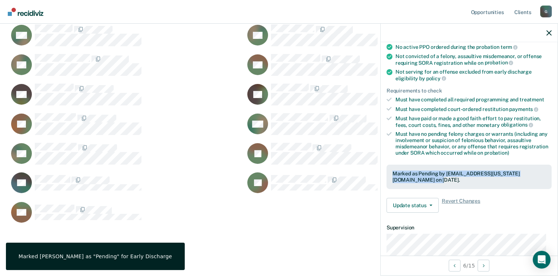
drag, startPoint x: 390, startPoint y: 169, endPoint x: 418, endPoint y: 184, distance: 31.8
click at [418, 184] on div "Marked as Pending by [EMAIL_ADDRESS][US_STATE][DOMAIN_NAME] on [DATE]." at bounding box center [469, 177] width 165 height 24
drag, startPoint x: 418, startPoint y: 184, endPoint x: 408, endPoint y: 172, distance: 15.8
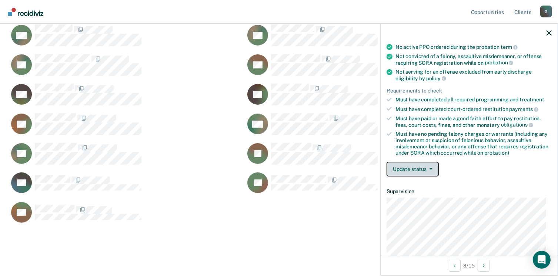
click at [432, 166] on button "Update status" at bounding box center [413, 169] width 52 height 15
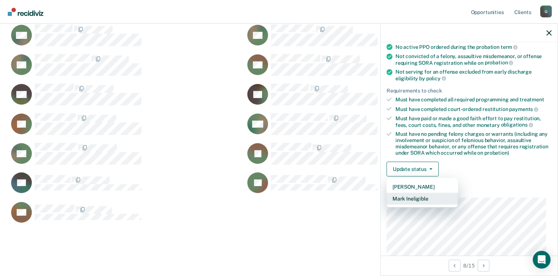
click at [433, 198] on button "Mark Ineligible" at bounding box center [423, 199] width 72 height 12
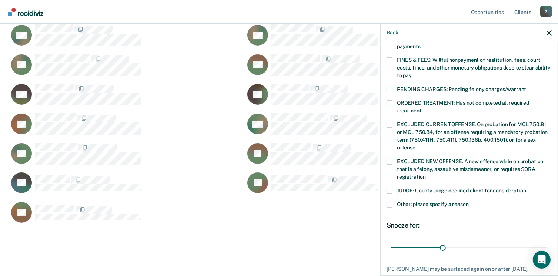
scroll to position [222, 0]
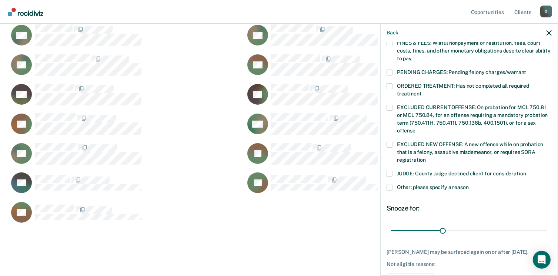
click at [388, 185] on span at bounding box center [390, 188] width 6 height 6
click at [469, 185] on input "Other: please specify a reason" at bounding box center [469, 185] width 0 height 0
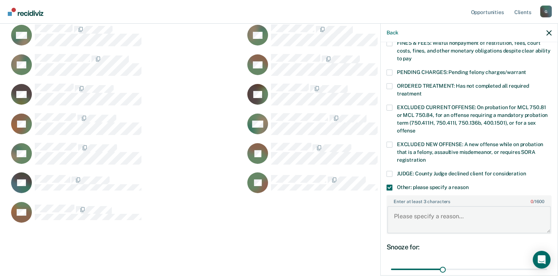
click at [396, 206] on textarea "Enter at least 3 characters 0 / 1600" at bounding box center [470, 219] width 164 height 27
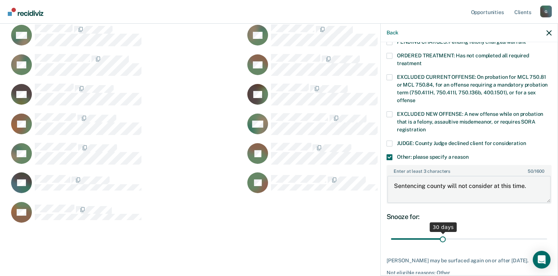
scroll to position [279, 0]
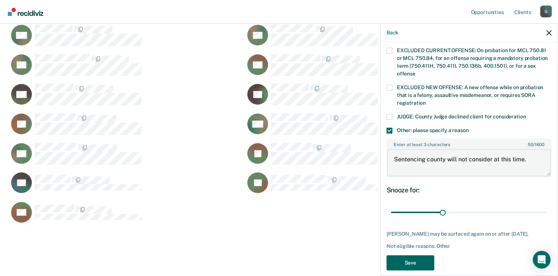
type textarea "Sentencing county will not consider at this time."
click at [415, 256] on button "Save" at bounding box center [411, 263] width 48 height 15
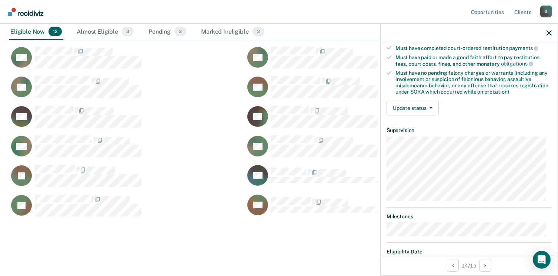
scroll to position [148, 0]
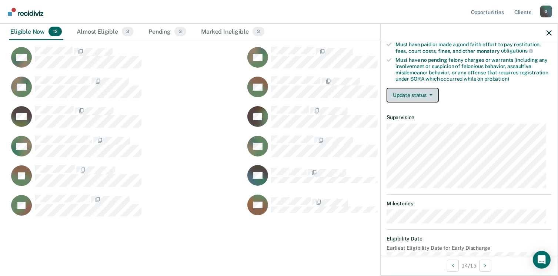
click at [432, 94] on icon "button" at bounding box center [431, 94] width 3 height 1
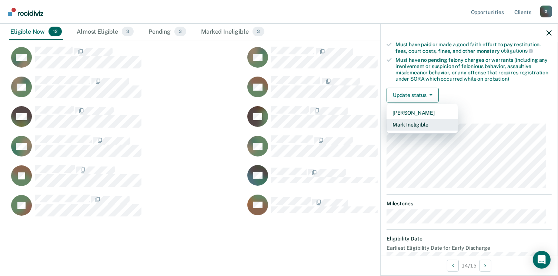
click at [419, 123] on button "Mark Ineligible" at bounding box center [423, 125] width 72 height 12
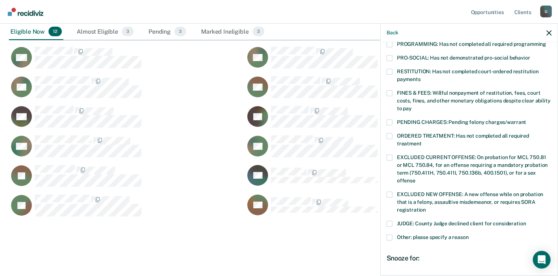
scroll to position [222, 0]
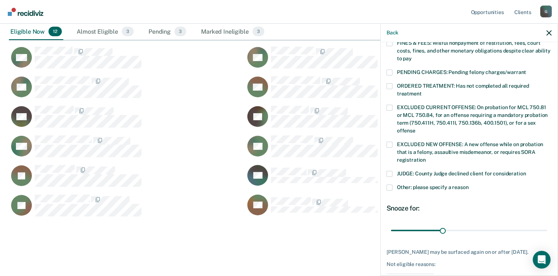
click at [389, 185] on span at bounding box center [390, 188] width 6 height 6
click at [469, 185] on input "Other: please specify a reason" at bounding box center [469, 185] width 0 height 0
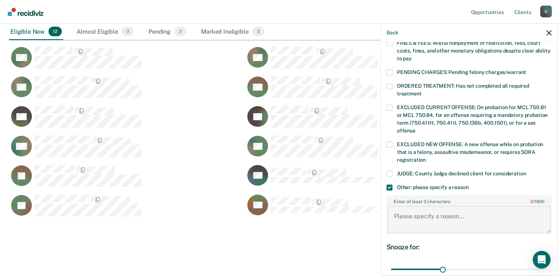
click at [413, 207] on textarea "Enter at least 3 characters 0 / 1600" at bounding box center [470, 219] width 164 height 27
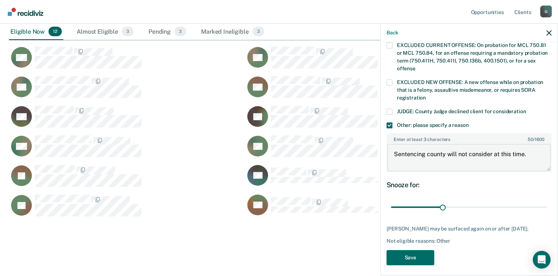
scroll to position [286, 0]
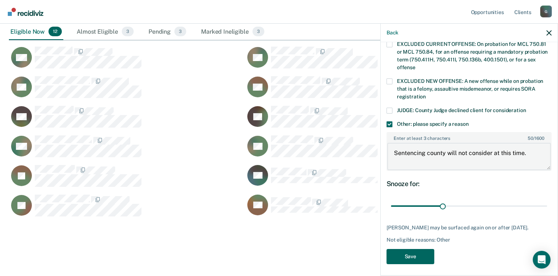
type textarea "Sentencing county will not consider at this time."
click at [419, 254] on button "Save" at bounding box center [411, 256] width 48 height 15
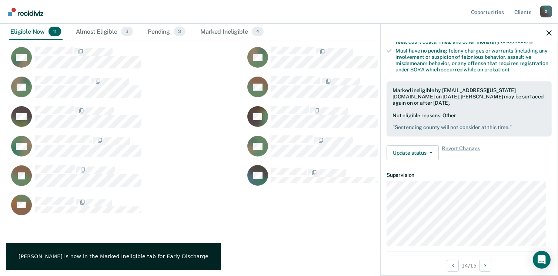
scroll to position [156, 0]
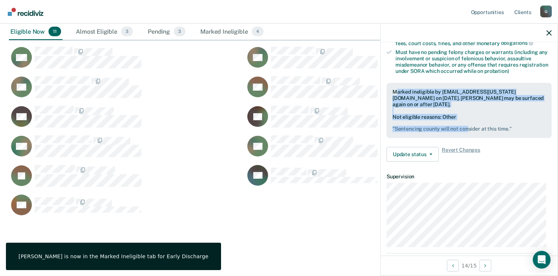
drag, startPoint x: 396, startPoint y: 87, endPoint x: 468, endPoint y: 131, distance: 84.4
click at [468, 131] on div "Marked ineligible by [EMAIL_ADDRESS][US_STATE][DOMAIN_NAME] on [DATE]. [PERSON_…" at bounding box center [469, 110] width 165 height 55
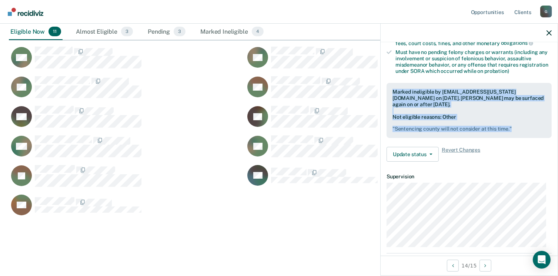
drag, startPoint x: 393, startPoint y: 87, endPoint x: 519, endPoint y: 132, distance: 133.6
click at [519, 132] on div "Marked ineligible by [EMAIL_ADDRESS][US_STATE][DOMAIN_NAME] on [DATE]. [PERSON_…" at bounding box center [469, 110] width 165 height 55
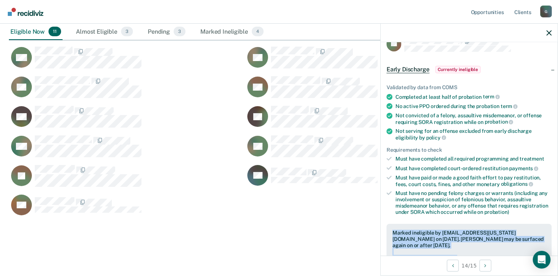
scroll to position [8, 0]
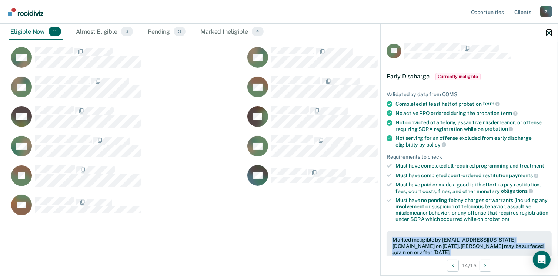
click at [548, 33] on icon "button" at bounding box center [549, 32] width 5 height 5
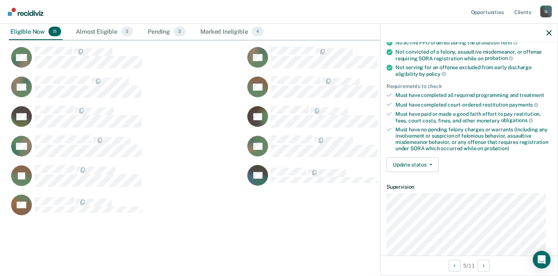
scroll to position [60, 0]
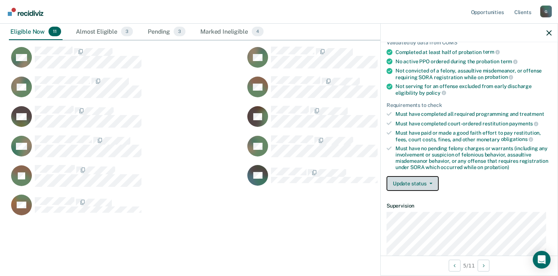
click at [434, 182] on button "Update status" at bounding box center [413, 183] width 52 height 15
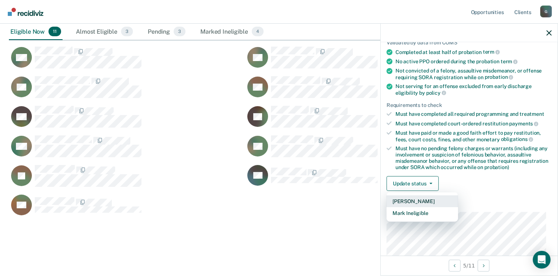
click at [421, 199] on button "[PERSON_NAME]" at bounding box center [423, 202] width 72 height 12
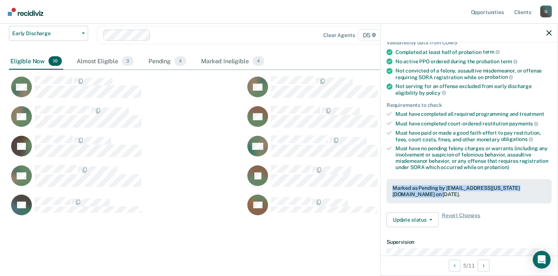
drag, startPoint x: 393, startPoint y: 186, endPoint x: 422, endPoint y: 193, distance: 29.7
click at [422, 193] on div "Marked as Pending by [EMAIL_ADDRESS][US_STATE][DOMAIN_NAME] on [DATE]." at bounding box center [469, 191] width 153 height 13
drag, startPoint x: 422, startPoint y: 193, endPoint x: 412, endPoint y: 186, distance: 12.5
click at [551, 32] on icon "button" at bounding box center [549, 32] width 5 height 5
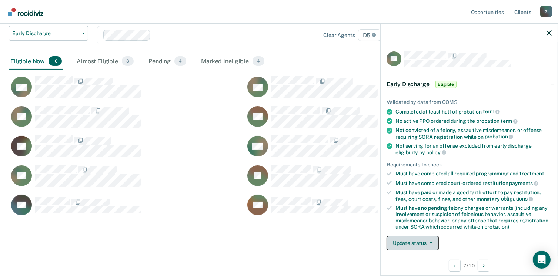
click at [431, 242] on button "Update status" at bounding box center [413, 243] width 52 height 15
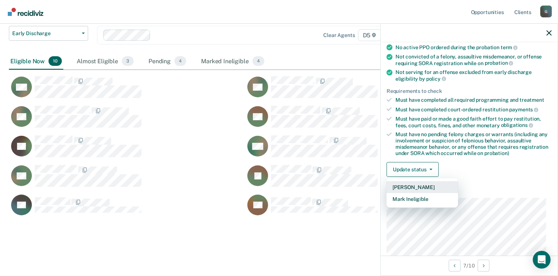
scroll to position [75, 0]
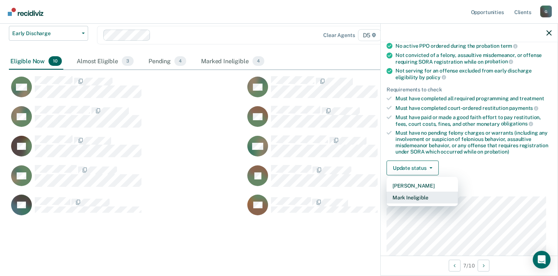
click at [419, 196] on button "Mark Ineligible" at bounding box center [423, 198] width 72 height 12
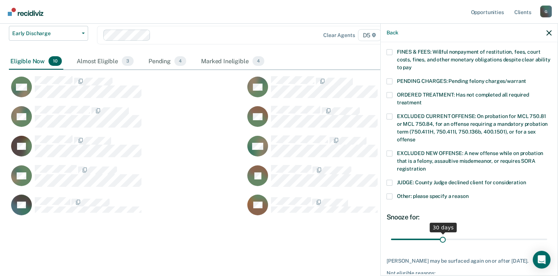
scroll to position [223, 0]
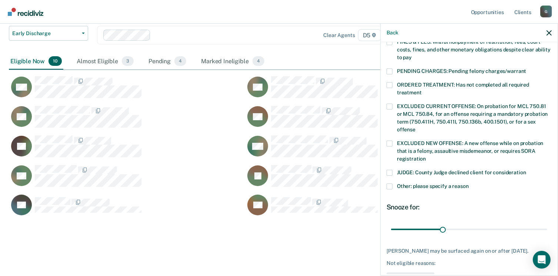
click at [390, 184] on span at bounding box center [390, 187] width 6 height 6
click at [469, 184] on input "Other: please specify a reason" at bounding box center [469, 184] width 0 height 0
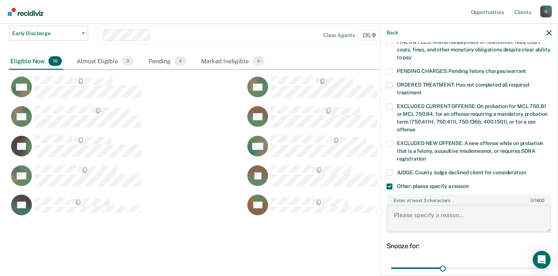
click at [405, 207] on textarea "Enter at least 3 characters 0 / 1600" at bounding box center [470, 218] width 164 height 27
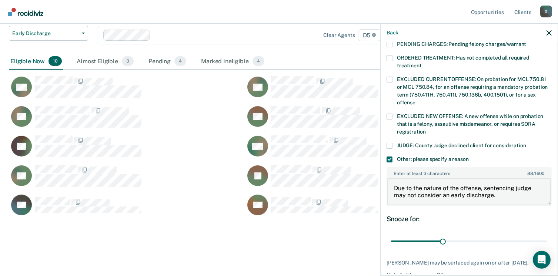
scroll to position [279, 0]
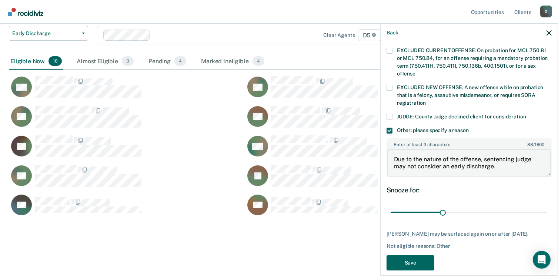
type textarea "Due to the nature of the offense, sentencing judge may not consider an early di…"
click at [415, 256] on button "Save" at bounding box center [411, 263] width 48 height 15
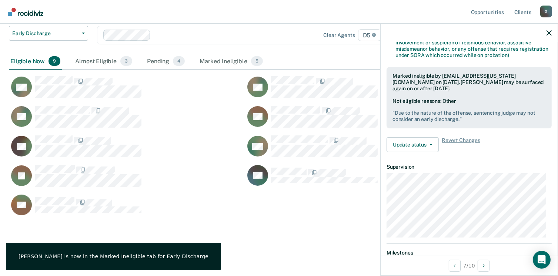
scroll to position [162, 0]
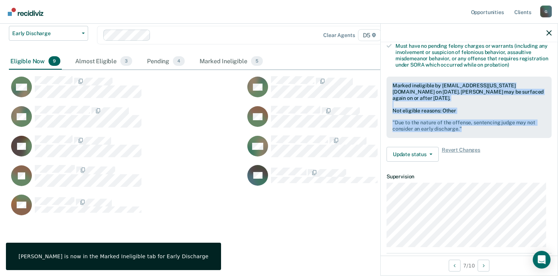
drag, startPoint x: 391, startPoint y: 83, endPoint x: 487, endPoint y: 131, distance: 107.0
click at [487, 131] on div "Marked ineligible by [EMAIL_ADDRESS][US_STATE][DOMAIN_NAME] on [DATE]. [PERSON_…" at bounding box center [469, 108] width 165 height 62
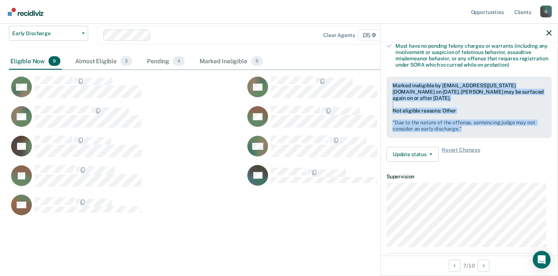
drag, startPoint x: 487, startPoint y: 131, endPoint x: 459, endPoint y: 124, distance: 28.9
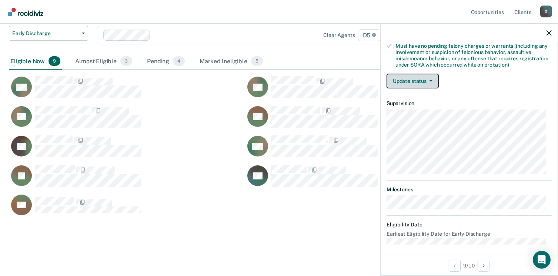
click at [407, 79] on button "Update status" at bounding box center [413, 81] width 52 height 15
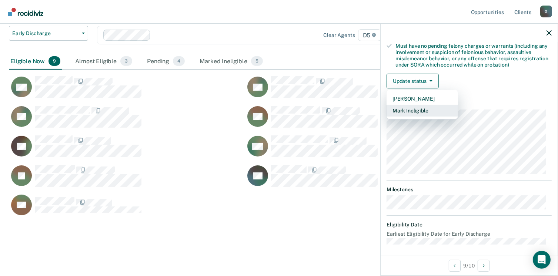
click at [412, 109] on button "Mark Ineligible" at bounding box center [423, 111] width 72 height 12
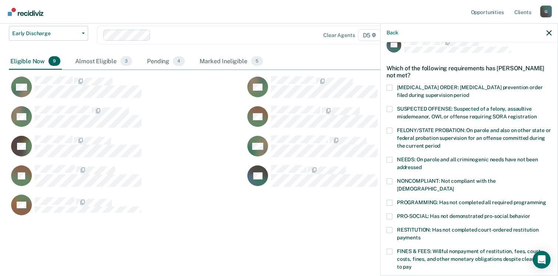
scroll to position [0, 0]
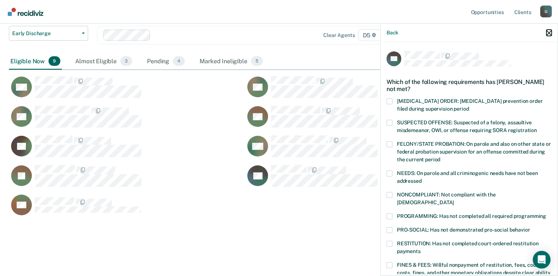
click at [551, 35] on icon "button" at bounding box center [549, 32] width 5 height 5
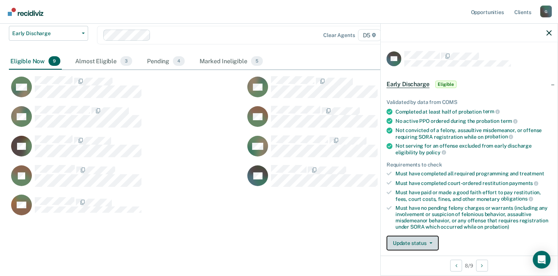
click at [428, 240] on button "Update status" at bounding box center [413, 243] width 52 height 15
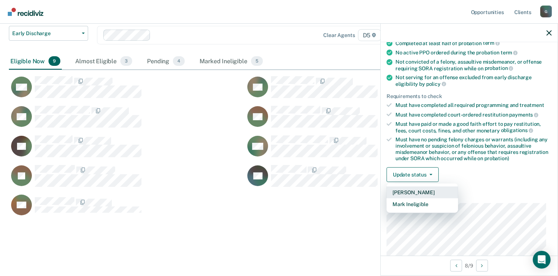
scroll to position [75, 0]
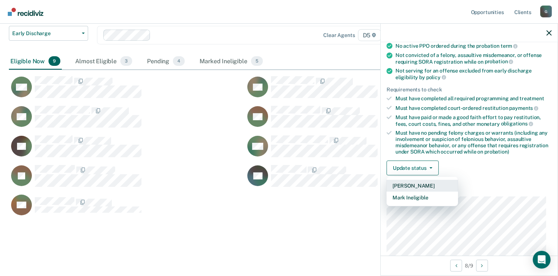
click at [416, 181] on button "[PERSON_NAME]" at bounding box center [423, 186] width 72 height 12
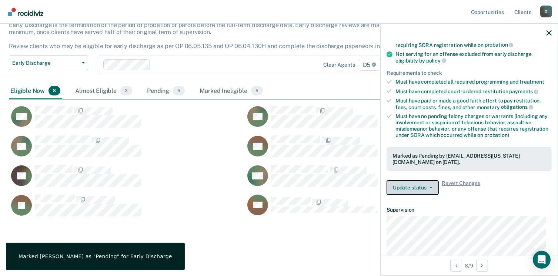
scroll to position [88, 0]
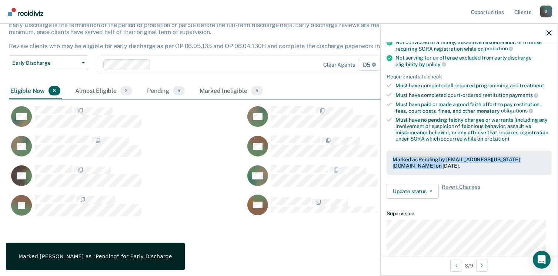
drag, startPoint x: 389, startPoint y: 156, endPoint x: 422, endPoint y: 170, distance: 36.3
click at [422, 170] on div "Marked as Pending by [EMAIL_ADDRESS][US_STATE][DOMAIN_NAME] on [DATE]." at bounding box center [469, 163] width 165 height 24
drag, startPoint x: 422, startPoint y: 170, endPoint x: 405, endPoint y: 162, distance: 19.7
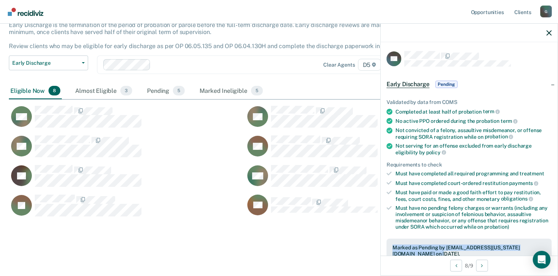
scroll to position [0, 0]
click at [551, 34] on div at bounding box center [469, 33] width 177 height 19
drag, startPoint x: 551, startPoint y: 33, endPoint x: 549, endPoint y: 39, distance: 5.9
click at [550, 34] on icon "button" at bounding box center [549, 32] width 5 height 5
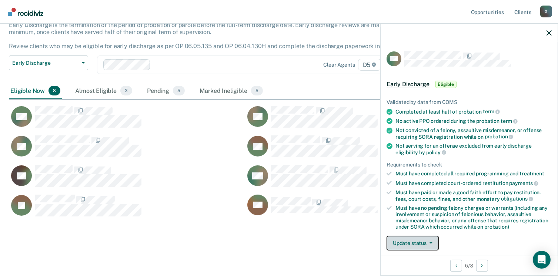
click at [422, 243] on button "Update status" at bounding box center [413, 243] width 52 height 15
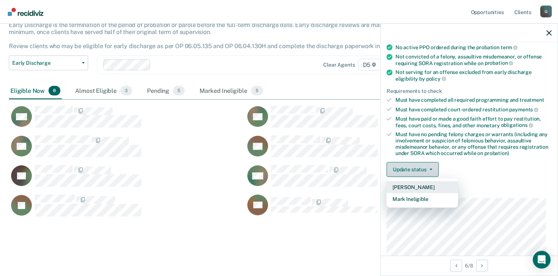
scroll to position [75, 0]
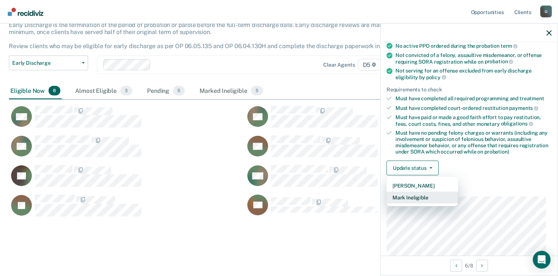
click at [405, 195] on button "Mark Ineligible" at bounding box center [423, 198] width 72 height 12
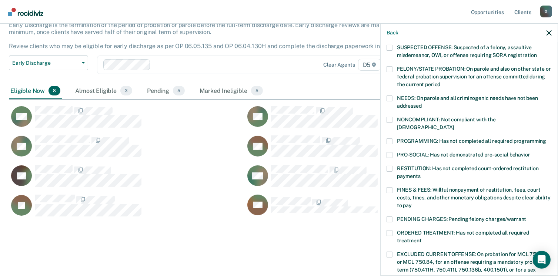
click at [393, 120] on label "NONCOMPLIANT: Not compliant with the [DEMOGRAPHIC_DATA]" at bounding box center [469, 125] width 165 height 16
click at [454, 125] on input "NONCOMPLIANT: Not compliant with the [DEMOGRAPHIC_DATA]" at bounding box center [454, 125] width 0 height 0
click at [391, 187] on span at bounding box center [390, 190] width 6 height 6
click at [412, 203] on input "FINES & FEES: Willful nonpayment of restitution, fees, court costs, fines, and …" at bounding box center [412, 203] width 0 height 0
click at [389, 217] on span at bounding box center [390, 220] width 6 height 6
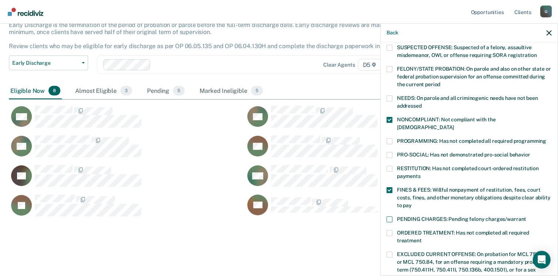
click at [526, 217] on input "PENDING CHARGES: Pending felony charges/warrant" at bounding box center [526, 217] width 0 height 0
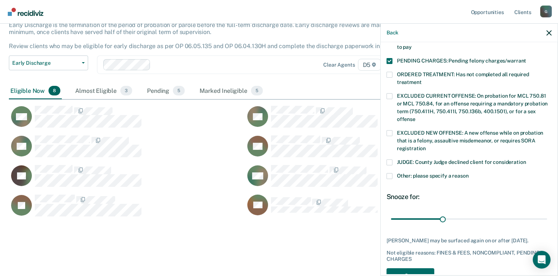
scroll to position [253, 0]
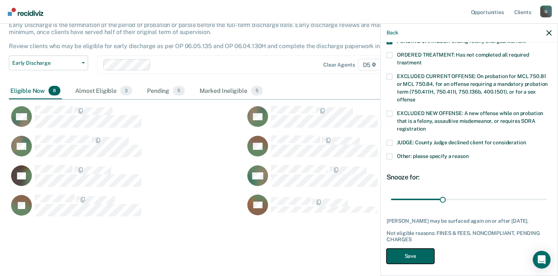
click at [416, 253] on button "Save" at bounding box center [411, 256] width 48 height 15
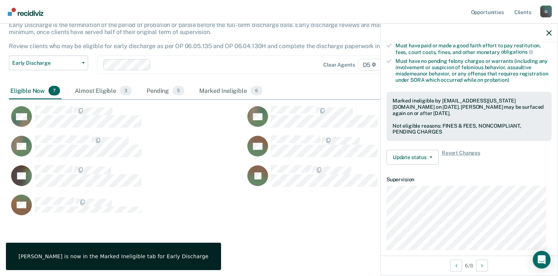
scroll to position [142, 0]
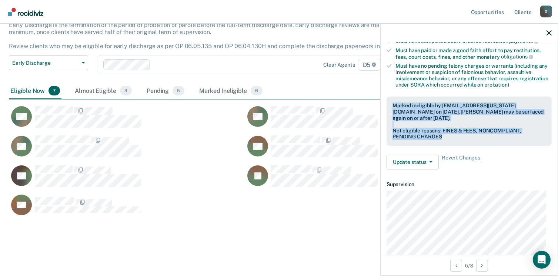
drag, startPoint x: 391, startPoint y: 118, endPoint x: 454, endPoint y: 135, distance: 64.9
click at [454, 135] on div "Marked ineligible by [EMAIL_ADDRESS][US_STATE][DOMAIN_NAME] on [DATE]. [PERSON_…" at bounding box center [469, 121] width 165 height 49
drag, startPoint x: 454, startPoint y: 135, endPoint x: 422, endPoint y: 130, distance: 31.6
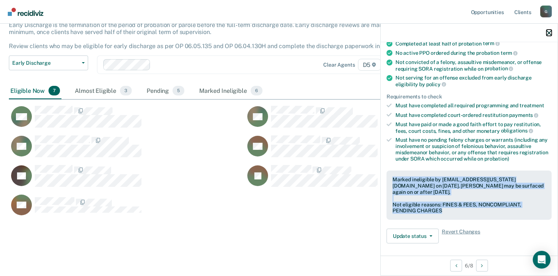
click at [552, 35] on icon "button" at bounding box center [549, 32] width 5 height 5
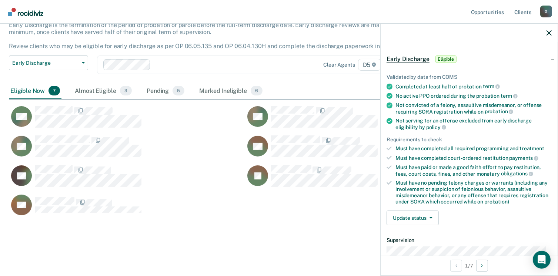
scroll to position [37, 0]
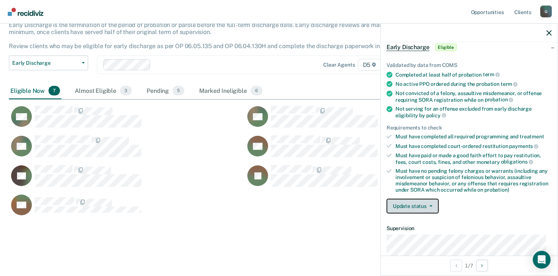
click at [426, 200] on button "Update status" at bounding box center [413, 206] width 52 height 15
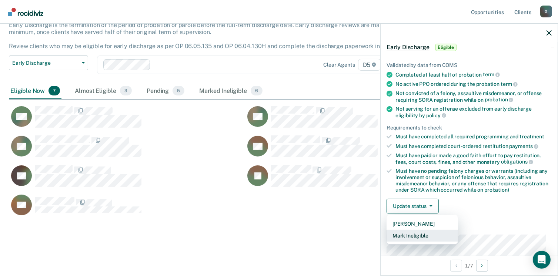
click at [412, 232] on button "Mark Ineligible" at bounding box center [423, 236] width 72 height 12
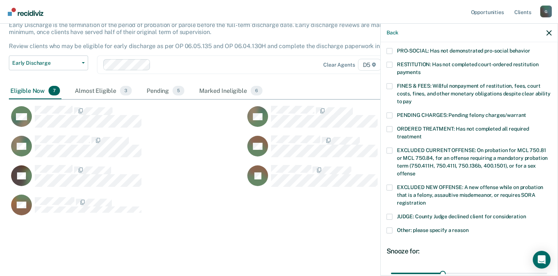
scroll to position [74, 0]
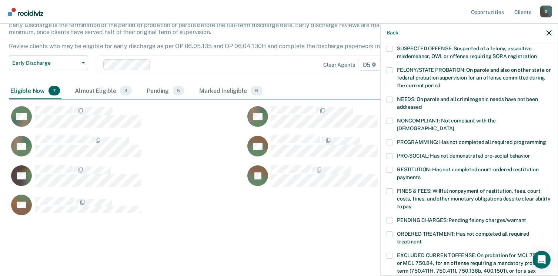
click at [390, 121] on span at bounding box center [390, 121] width 6 height 6
click at [454, 126] on input "NONCOMPLIANT: Not compliant with the [DEMOGRAPHIC_DATA]" at bounding box center [454, 126] width 0 height 0
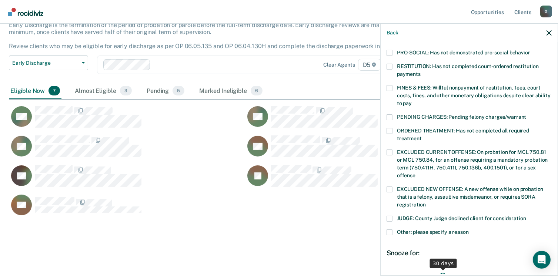
scroll to position [222, 0]
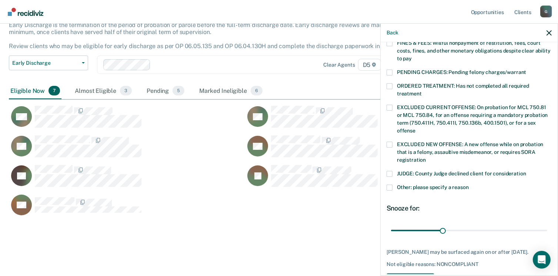
click at [390, 185] on span at bounding box center [390, 188] width 6 height 6
click at [469, 185] on input "Other: please specify a reason" at bounding box center [469, 185] width 0 height 0
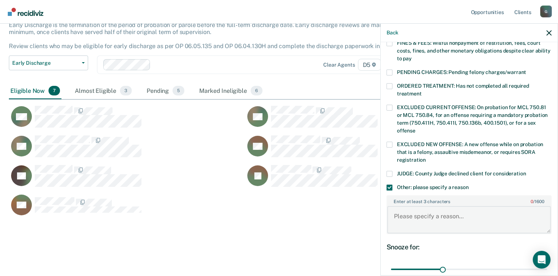
click at [409, 206] on textarea "Enter at least 3 characters 0 / 1600" at bounding box center [470, 219] width 164 height 27
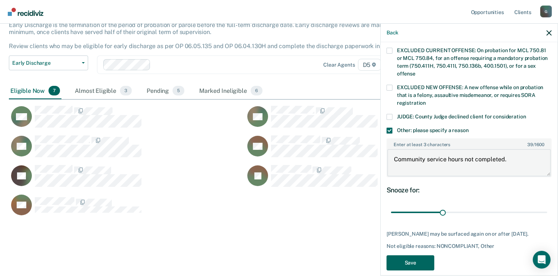
type textarea "Community service hours not completed."
click at [417, 256] on button "Save" at bounding box center [411, 263] width 48 height 15
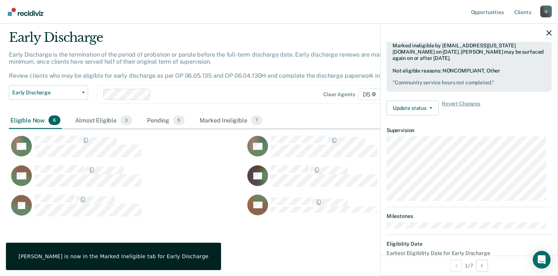
scroll to position [185, 0]
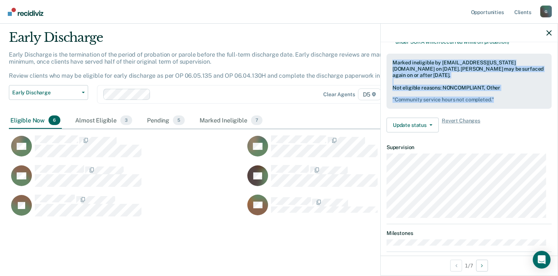
drag, startPoint x: 393, startPoint y: 57, endPoint x: 495, endPoint y: 89, distance: 107.0
click at [495, 89] on div "Marked ineligible by [EMAIL_ADDRESS][US_STATE][DOMAIN_NAME] on [DATE]. [PERSON_…" at bounding box center [469, 81] width 165 height 55
drag, startPoint x: 495, startPoint y: 89, endPoint x: 484, endPoint y: 98, distance: 14.5
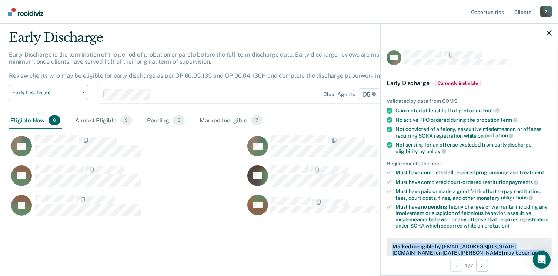
scroll to position [0, 0]
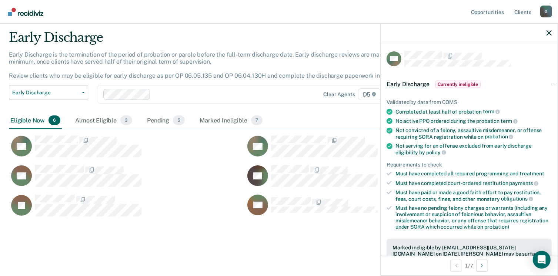
click at [547, 36] on div at bounding box center [469, 33] width 177 height 19
click at [550, 31] on icon "button" at bounding box center [549, 32] width 5 height 5
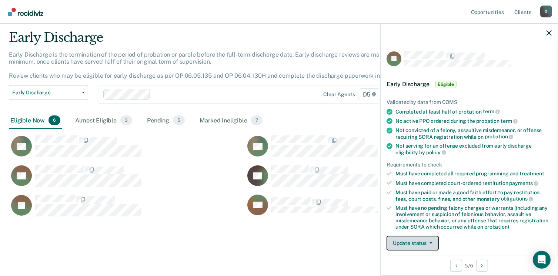
click at [416, 241] on button "Update status" at bounding box center [413, 243] width 52 height 15
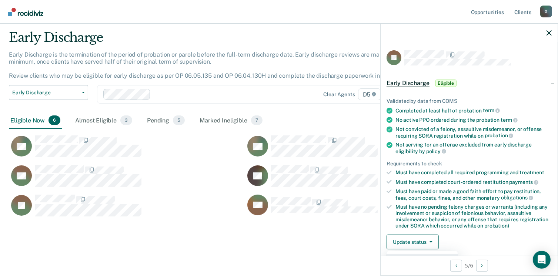
scroll to position [38, 0]
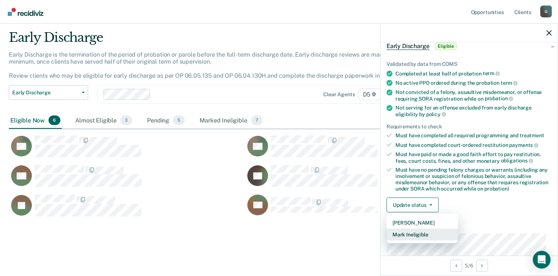
click at [418, 233] on button "Mark Ineligible" at bounding box center [423, 235] width 72 height 12
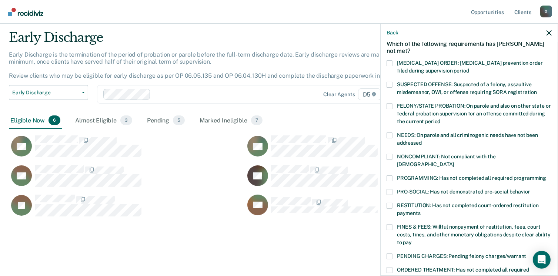
click at [390, 157] on span at bounding box center [390, 157] width 6 height 6
click at [454, 162] on input "NONCOMPLIANT: Not compliant with the [DEMOGRAPHIC_DATA]" at bounding box center [454, 162] width 0 height 0
click at [389, 176] on span at bounding box center [390, 179] width 6 height 6
click at [547, 176] on input "PROGRAMMING: Has not completed all required programming" at bounding box center [547, 176] width 0 height 0
click at [391, 189] on span at bounding box center [390, 192] width 6 height 6
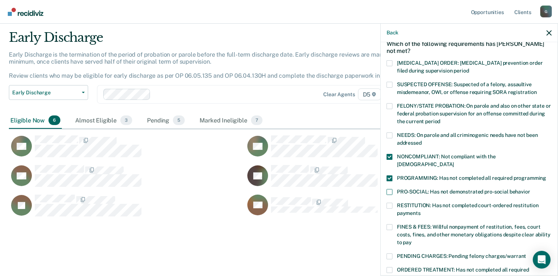
click at [531, 189] on input "PRO-SOCIAL: Has not demonstrated pro-social behavior" at bounding box center [531, 189] width 0 height 0
click at [391, 203] on label "RESTITUTION: Has not completed court-ordered restitution payments" at bounding box center [469, 211] width 165 height 16
click at [421, 211] on input "RESTITUTION: Has not completed court-ordered restitution payments" at bounding box center [421, 211] width 0 height 0
click at [388, 225] on span at bounding box center [390, 228] width 6 height 6
click at [412, 240] on input "FINES & FEES: Willful nonpayment of restitution, fees, court costs, fines, and …" at bounding box center [412, 240] width 0 height 0
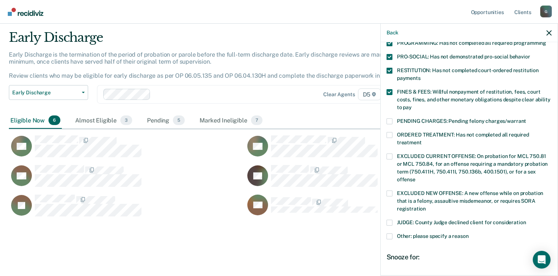
scroll to position [186, 0]
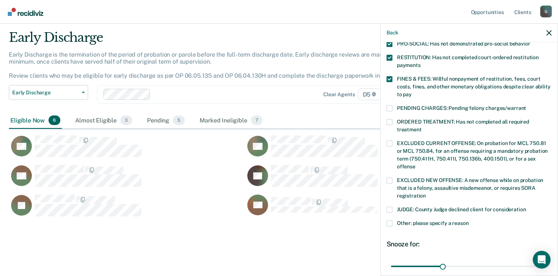
click at [390, 221] on span at bounding box center [390, 224] width 6 height 6
click at [469, 221] on input "Other: please specify a reason" at bounding box center [469, 221] width 0 height 0
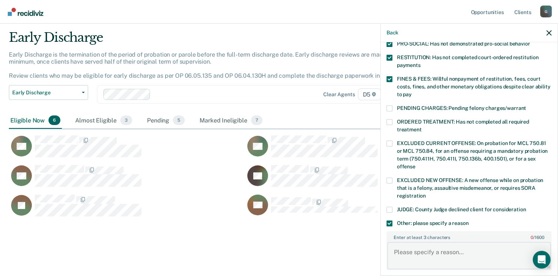
click at [408, 242] on textarea "Enter at least 3 characters 0 / 1600" at bounding box center [470, 255] width 164 height 27
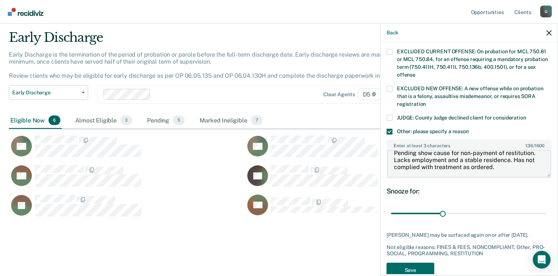
scroll to position [286, 0]
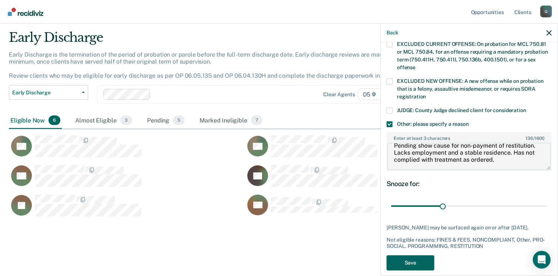
type textarea "Pending show cause for non-payment of restitution. Lacks employment and a stabl…"
click at [414, 256] on button "Save" at bounding box center [411, 263] width 48 height 15
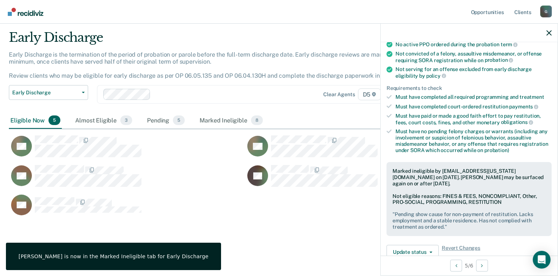
scroll to position [71, 0]
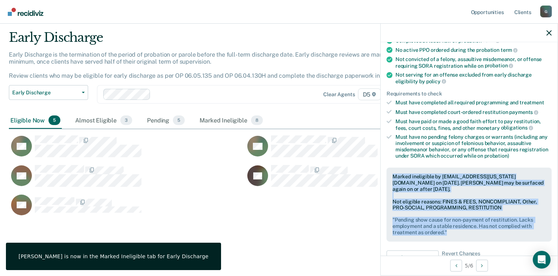
drag, startPoint x: 393, startPoint y: 172, endPoint x: 457, endPoint y: 233, distance: 88.8
click at [457, 233] on div "Marked ineligible by [EMAIL_ADDRESS][US_STATE][DOMAIN_NAME] on [DATE]. [PERSON_…" at bounding box center [469, 205] width 165 height 74
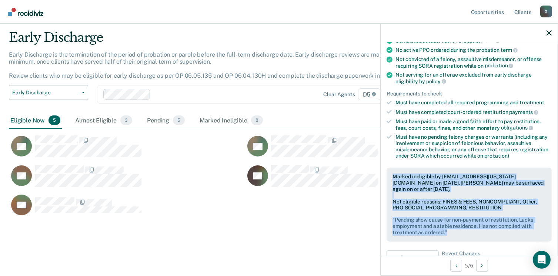
drag, startPoint x: 457, startPoint y: 233, endPoint x: 425, endPoint y: 222, distance: 33.6
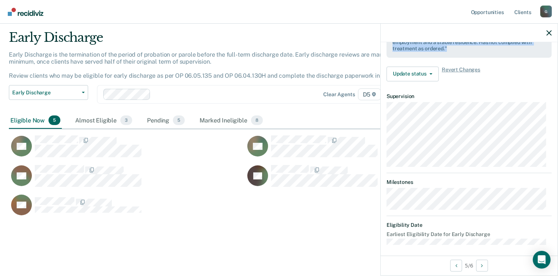
scroll to position [256, 0]
click at [548, 33] on icon "button" at bounding box center [549, 32] width 5 height 5
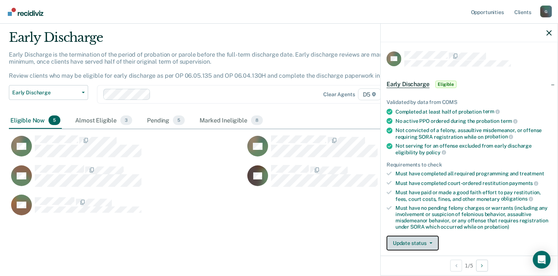
click at [416, 242] on button "Update status" at bounding box center [413, 243] width 52 height 15
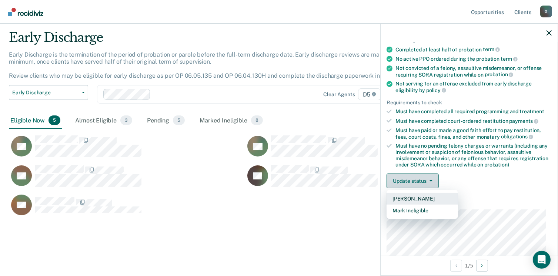
scroll to position [75, 0]
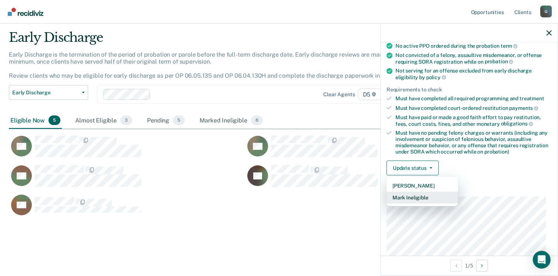
click at [417, 194] on button "Mark Ineligible" at bounding box center [423, 198] width 72 height 12
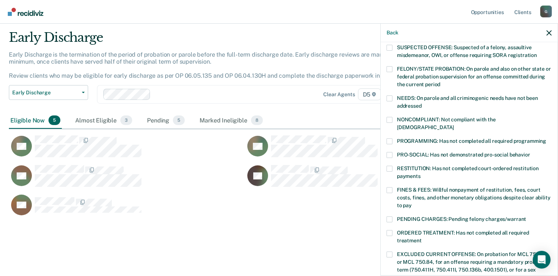
click at [393, 187] on label "FINES & FEES: Willful nonpayment of restitution, fees, court costs, fines, and …" at bounding box center [469, 198] width 165 height 23
click at [412, 203] on input "FINES & FEES: Willful nonpayment of restitution, fees, court costs, fines, and …" at bounding box center [412, 203] width 0 height 0
click at [388, 187] on span at bounding box center [390, 190] width 6 height 6
click at [412, 203] on input "FINES & FEES: Willful nonpayment of restitution, fees, court costs, fines, and …" at bounding box center [412, 203] width 0 height 0
click at [388, 187] on span at bounding box center [390, 190] width 6 height 6
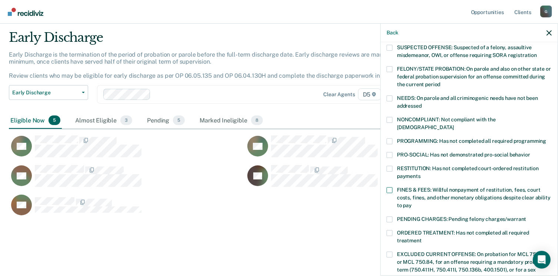
click at [412, 203] on input "FINES & FEES: Willful nonpayment of restitution, fees, court costs, fines, and …" at bounding box center [412, 203] width 0 height 0
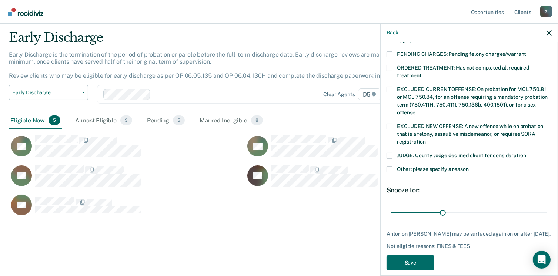
scroll to position [241, 0]
click at [412, 256] on button "Save" at bounding box center [411, 262] width 48 height 15
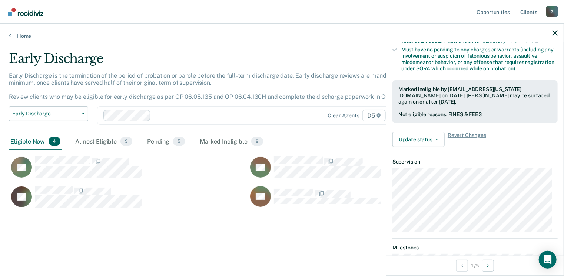
scroll to position [136, 0]
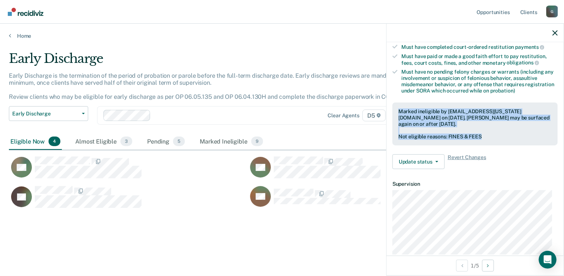
drag, startPoint x: 396, startPoint y: 110, endPoint x: 489, endPoint y: 136, distance: 96.8
click at [489, 136] on div "Marked ineligible by [EMAIL_ADDRESS][US_STATE][DOMAIN_NAME] on [DATE]. [PERSON_…" at bounding box center [474, 124] width 165 height 43
drag, startPoint x: 489, startPoint y: 136, endPoint x: 472, endPoint y: 132, distance: 17.6
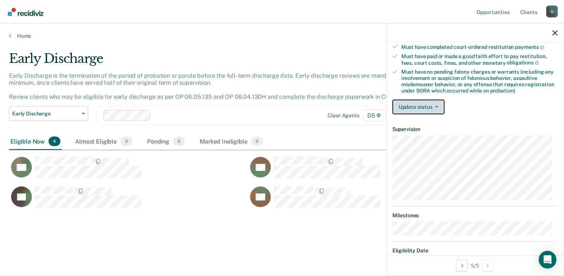
click at [433, 106] on span "button" at bounding box center [435, 106] width 6 height 1
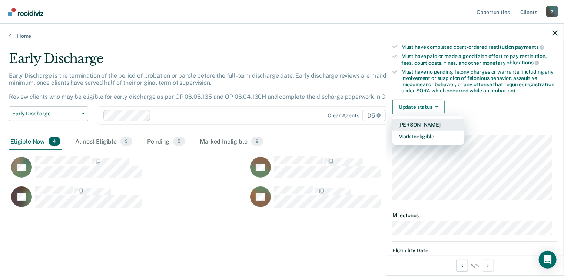
click at [416, 122] on button "[PERSON_NAME]" at bounding box center [428, 125] width 72 height 12
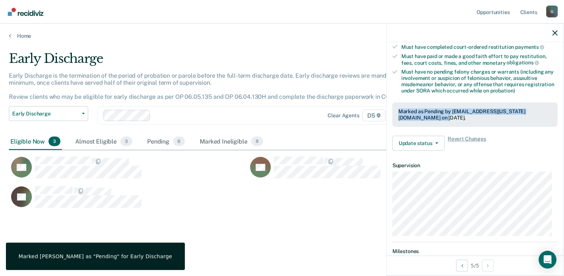
drag, startPoint x: 400, startPoint y: 112, endPoint x: 429, endPoint y: 117, distance: 30.0
click at [429, 117] on div "Marked as Pending by [EMAIL_ADDRESS][US_STATE][DOMAIN_NAME] on [DATE]." at bounding box center [474, 115] width 165 height 24
drag, startPoint x: 429, startPoint y: 117, endPoint x: 417, endPoint y: 112, distance: 13.5
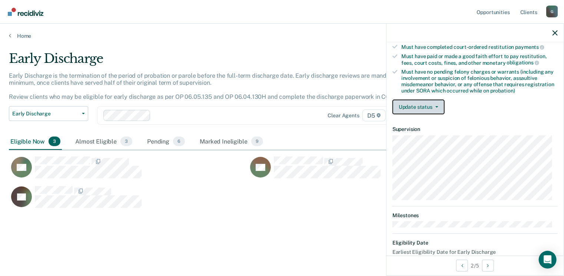
click at [423, 106] on button "Update status" at bounding box center [418, 107] width 52 height 15
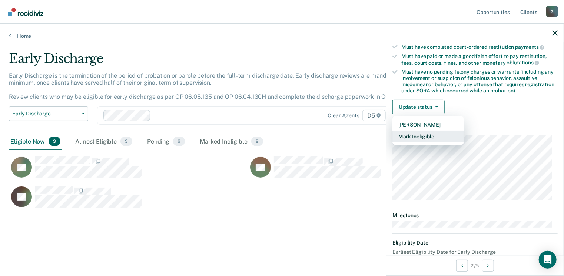
click at [409, 134] on button "Mark Ineligible" at bounding box center [428, 137] width 72 height 12
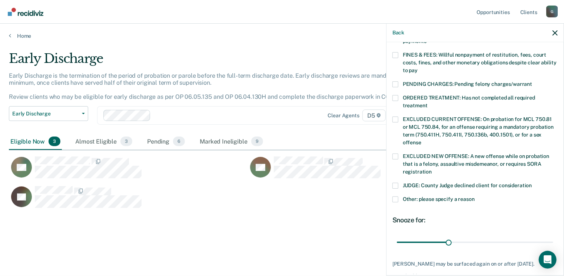
scroll to position [173, 0]
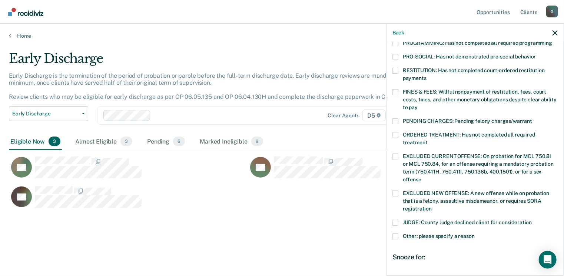
click at [393, 89] on span at bounding box center [395, 92] width 6 height 6
click at [418, 105] on input "FINES & FEES: Willful nonpayment of restitution, fees, court costs, fines, and …" at bounding box center [418, 105] width 0 height 0
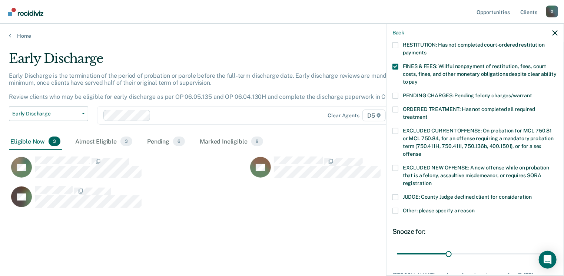
scroll to position [210, 0]
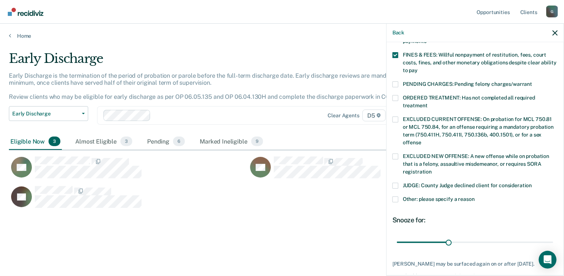
click at [394, 52] on span at bounding box center [395, 55] width 6 height 6
click at [418, 68] on input "FINES & FEES: Willful nonpayment of restitution, fees, court costs, fines, and …" at bounding box center [418, 68] width 0 height 0
click at [398, 197] on label "Other: please specify a reason" at bounding box center [474, 201] width 165 height 8
click at [475, 197] on input "Other: please specify a reason" at bounding box center [475, 197] width 0 height 0
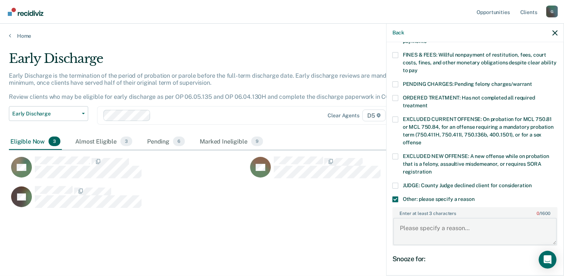
click at [399, 223] on textarea "Enter at least 3 characters 0 / 1600" at bounding box center [475, 231] width 164 height 27
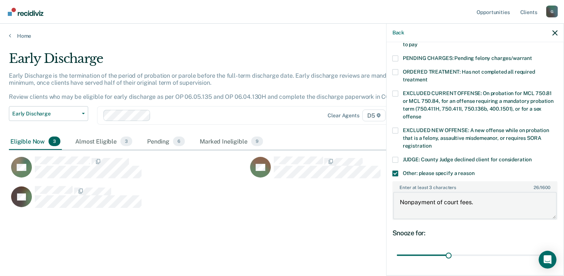
scroll to position [285, 0]
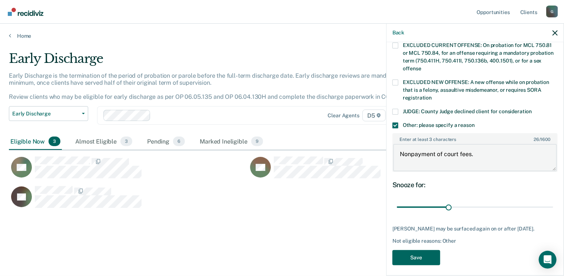
type textarea "Nonpayment of court fees."
click at [419, 256] on button "Save" at bounding box center [416, 257] width 48 height 15
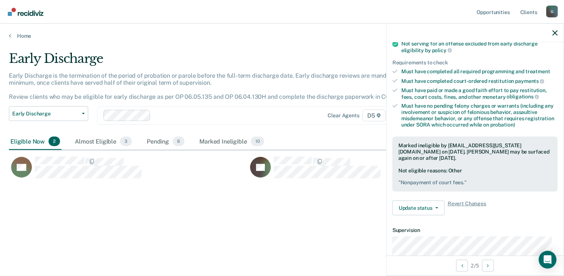
scroll to position [74, 0]
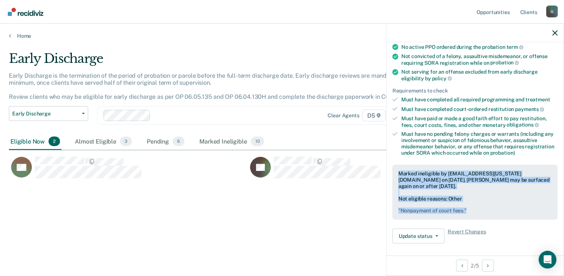
drag, startPoint x: 397, startPoint y: 169, endPoint x: 471, endPoint y: 207, distance: 82.7
click at [471, 207] on div "Marked ineligible by [EMAIL_ADDRESS][US_STATE][DOMAIN_NAME] on [DATE]. [PERSON_…" at bounding box center [474, 192] width 165 height 55
drag, startPoint x: 471, startPoint y: 207, endPoint x: 455, endPoint y: 209, distance: 15.7
click at [555, 31] on icon "button" at bounding box center [554, 32] width 5 height 5
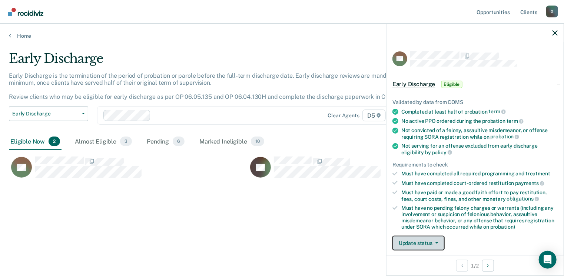
click at [422, 241] on button "Update status" at bounding box center [418, 243] width 52 height 15
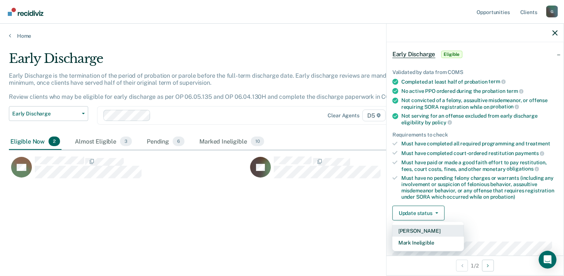
scroll to position [38, 0]
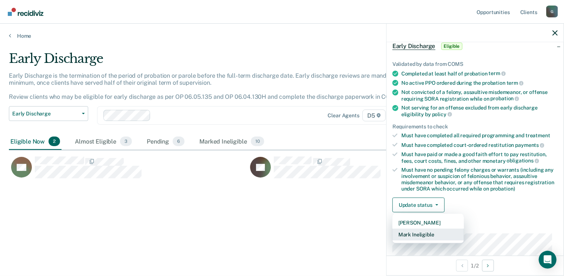
click at [424, 232] on button "Mark Ineligible" at bounding box center [428, 235] width 72 height 12
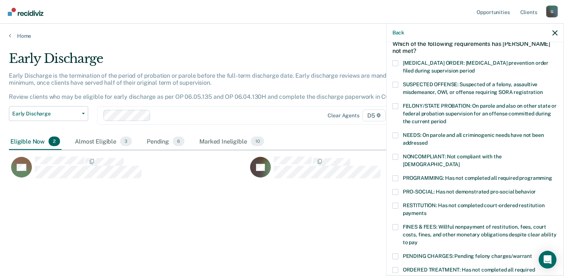
click at [399, 225] on label "FINES & FEES: Willful nonpayment of restitution, fees, court costs, fines, and …" at bounding box center [474, 236] width 165 height 23
click at [418, 240] on input "FINES & FEES: Willful nonpayment of restitution, fees, court costs, fines, and …" at bounding box center [418, 240] width 0 height 0
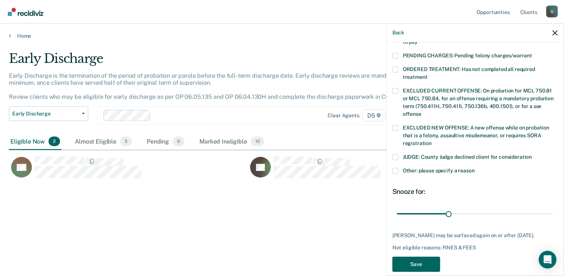
scroll to position [248, 0]
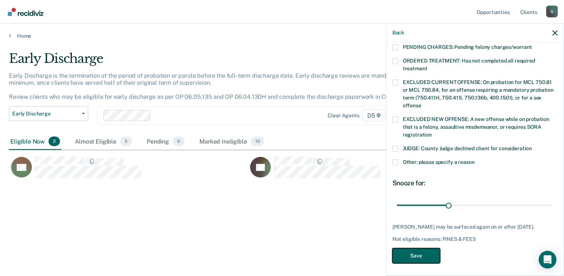
click at [419, 255] on button "Save" at bounding box center [416, 256] width 48 height 15
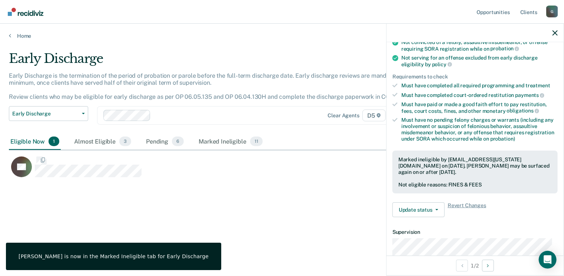
scroll to position [62, 0]
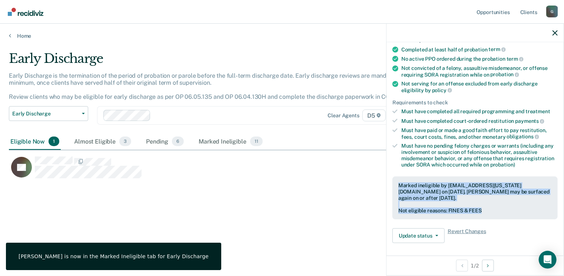
drag, startPoint x: 396, startPoint y: 181, endPoint x: 489, endPoint y: 208, distance: 97.1
click at [489, 208] on div "Marked ineligible by [EMAIL_ADDRESS][US_STATE][DOMAIN_NAME] on [DATE]. [PERSON_…" at bounding box center [474, 198] width 165 height 43
drag, startPoint x: 489, startPoint y: 208, endPoint x: 465, endPoint y: 209, distance: 24.5
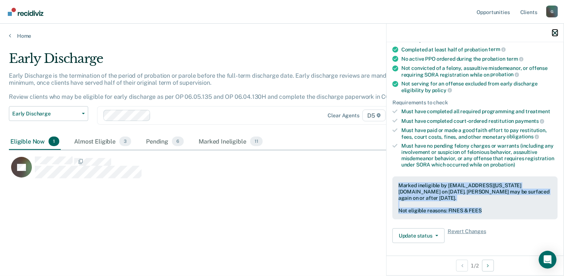
click at [554, 32] on icon "button" at bounding box center [554, 32] width 5 height 5
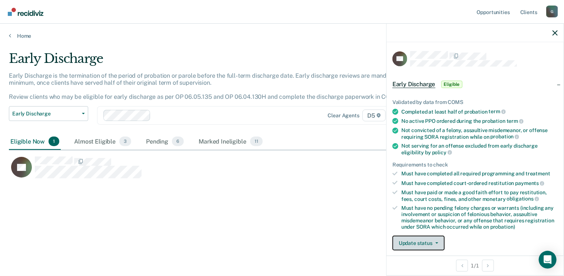
click at [412, 241] on button "Update status" at bounding box center [418, 243] width 52 height 15
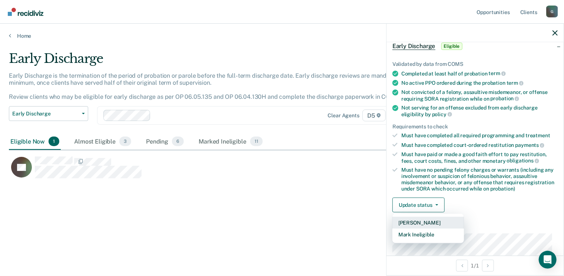
scroll to position [75, 0]
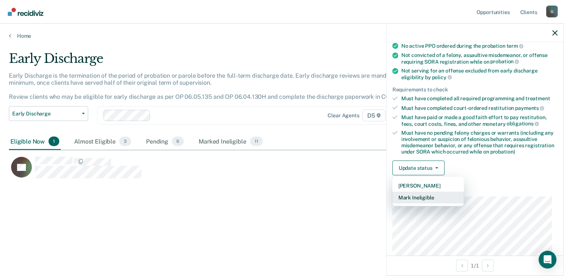
click at [421, 196] on button "Mark Ineligible" at bounding box center [428, 198] width 72 height 12
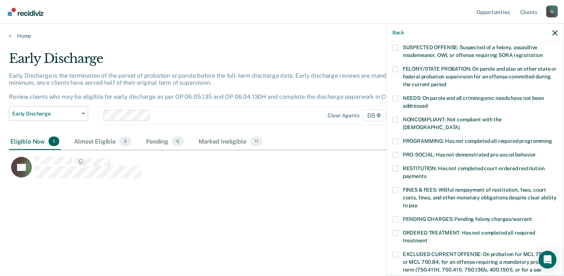
click at [398, 139] on span at bounding box center [395, 142] width 6 height 6
click at [552, 139] on input "PROGRAMMING: Has not completed all required programming" at bounding box center [552, 139] width 0 height 0
click at [396, 187] on span at bounding box center [395, 190] width 6 height 6
click at [418, 203] on input "FINES & FEES: Willful nonpayment of restitution, fees, court costs, fines, and …" at bounding box center [418, 203] width 0 height 0
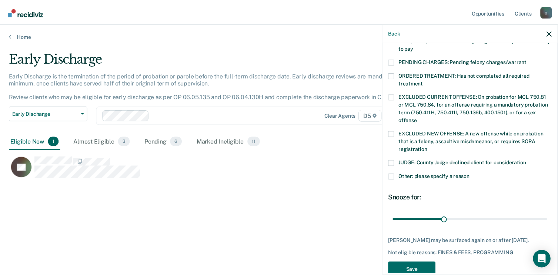
scroll to position [241, 0]
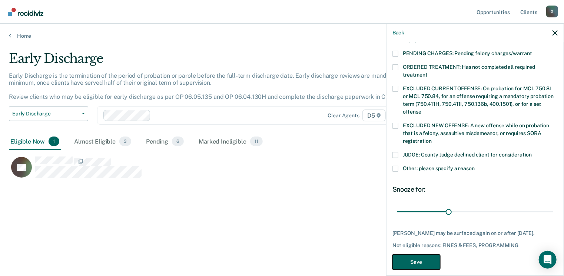
click at [410, 255] on button "Save" at bounding box center [416, 262] width 48 height 15
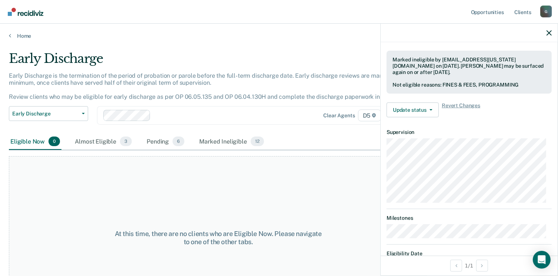
scroll to position [144, 0]
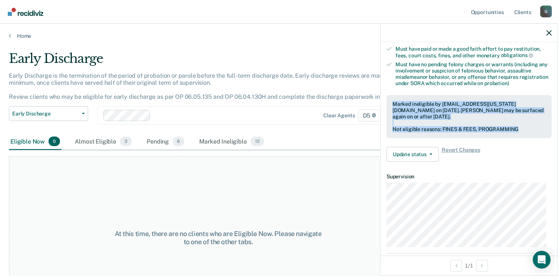
drag, startPoint x: 391, startPoint y: 99, endPoint x: 520, endPoint y: 128, distance: 131.9
click at [520, 128] on div "Marked ineligible by [EMAIL_ADDRESS][US_STATE][DOMAIN_NAME] on [DATE]. [PERSON_…" at bounding box center [469, 116] width 165 height 43
drag, startPoint x: 520, startPoint y: 128, endPoint x: 509, endPoint y: 126, distance: 11.2
click at [550, 32] on icon "button" at bounding box center [549, 32] width 5 height 5
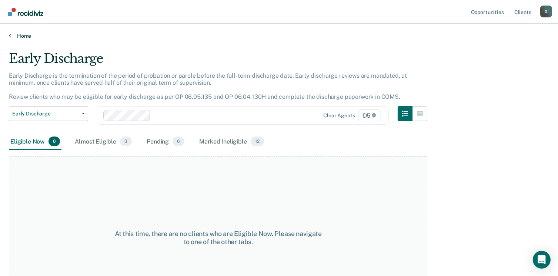
click at [9, 35] on icon at bounding box center [10, 36] width 2 height 6
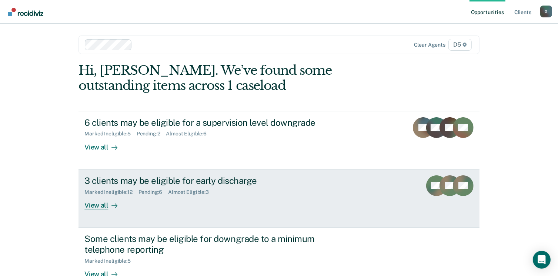
click at [103, 205] on div "View all" at bounding box center [104, 202] width 41 height 14
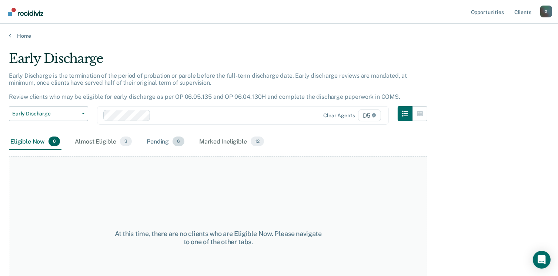
click at [162, 141] on div "Pending 6" at bounding box center [165, 142] width 41 height 16
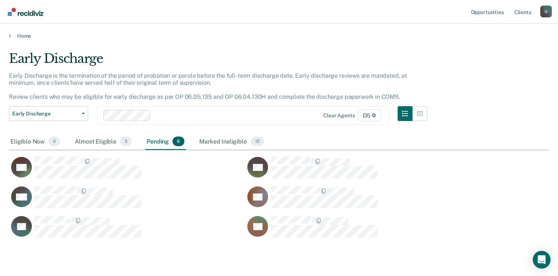
scroll to position [185, 535]
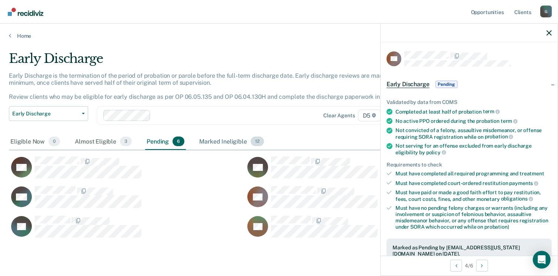
click at [234, 141] on div "Marked Ineligible 12" at bounding box center [231, 142] width 67 height 16
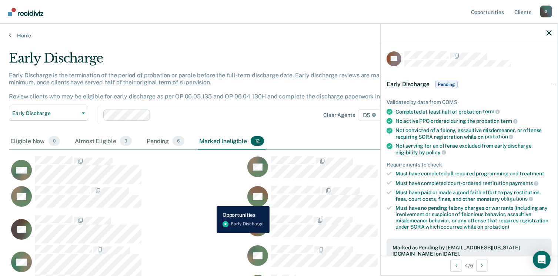
scroll to position [0, 0]
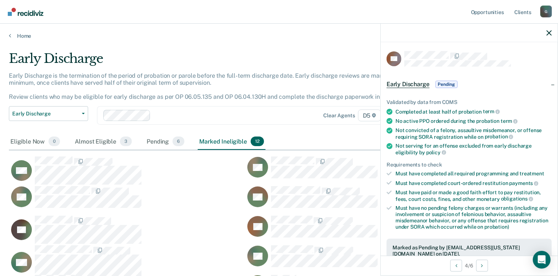
click at [553, 33] on div at bounding box center [469, 33] width 177 height 19
click at [549, 33] on icon "button" at bounding box center [549, 32] width 5 height 5
